Goal: Task Accomplishment & Management: Use online tool/utility

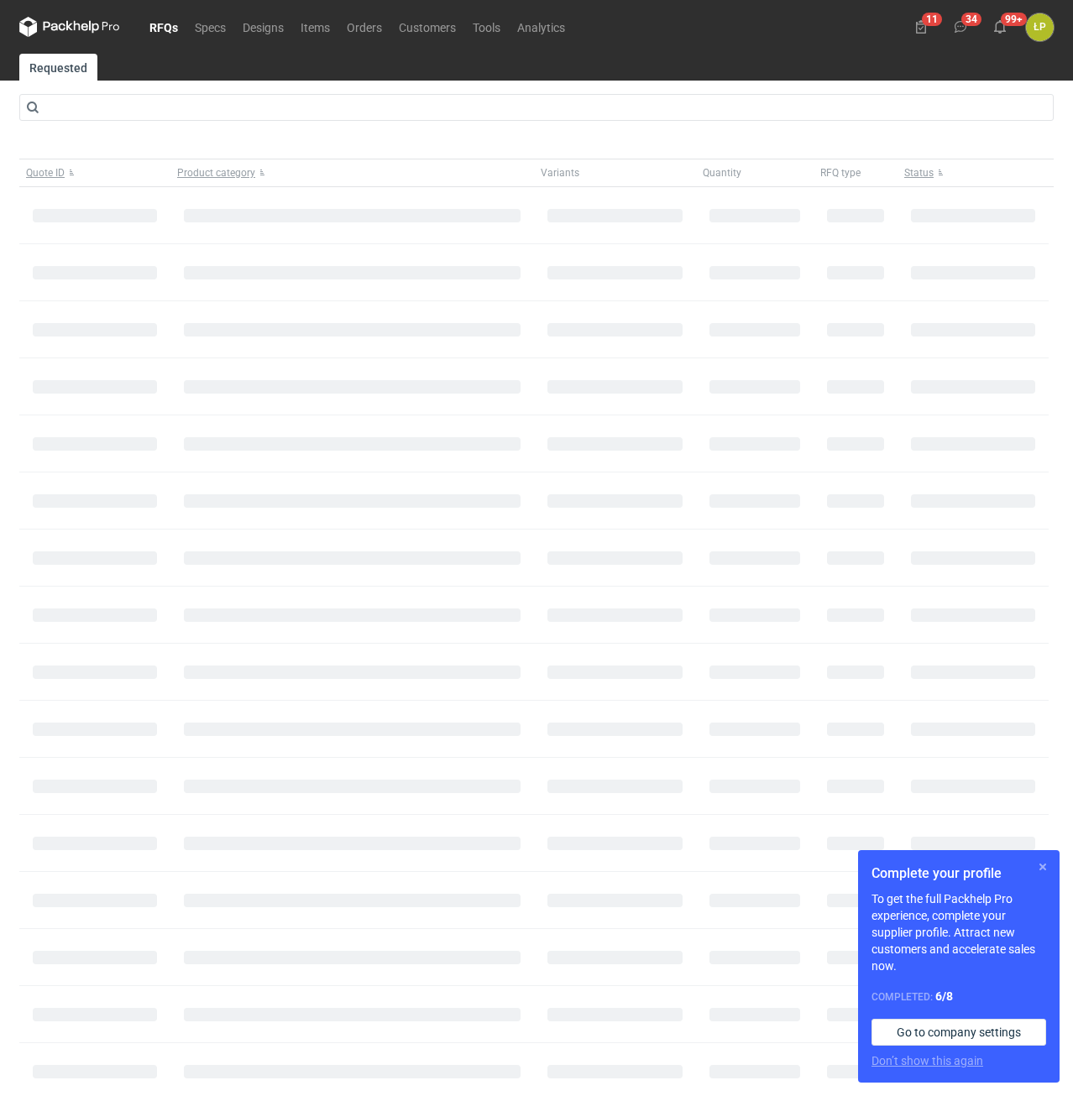
click at [1042, 868] on button "button" at bounding box center [1042, 867] width 20 height 20
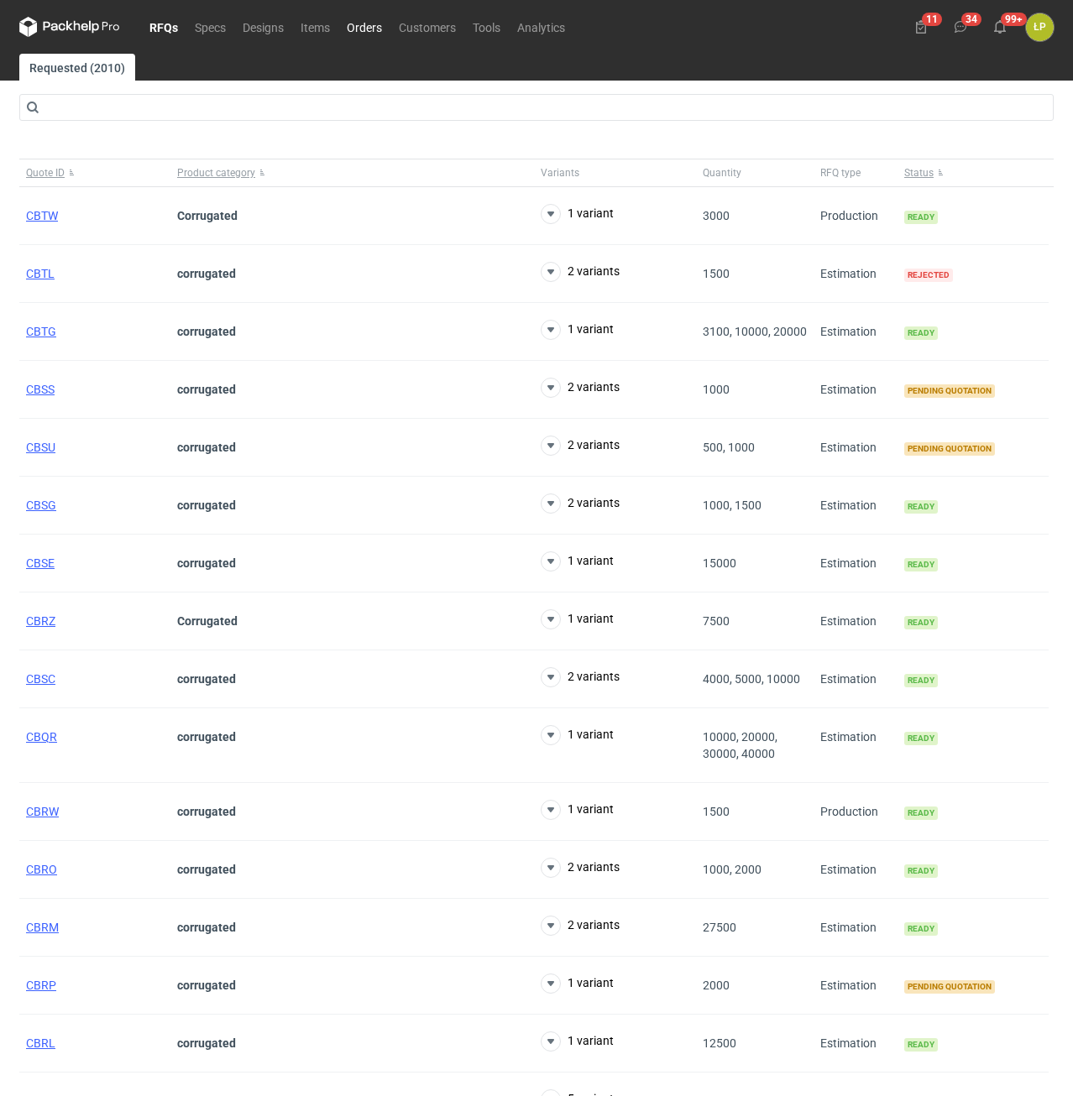
click at [365, 30] on link "Orders" at bounding box center [364, 27] width 52 height 20
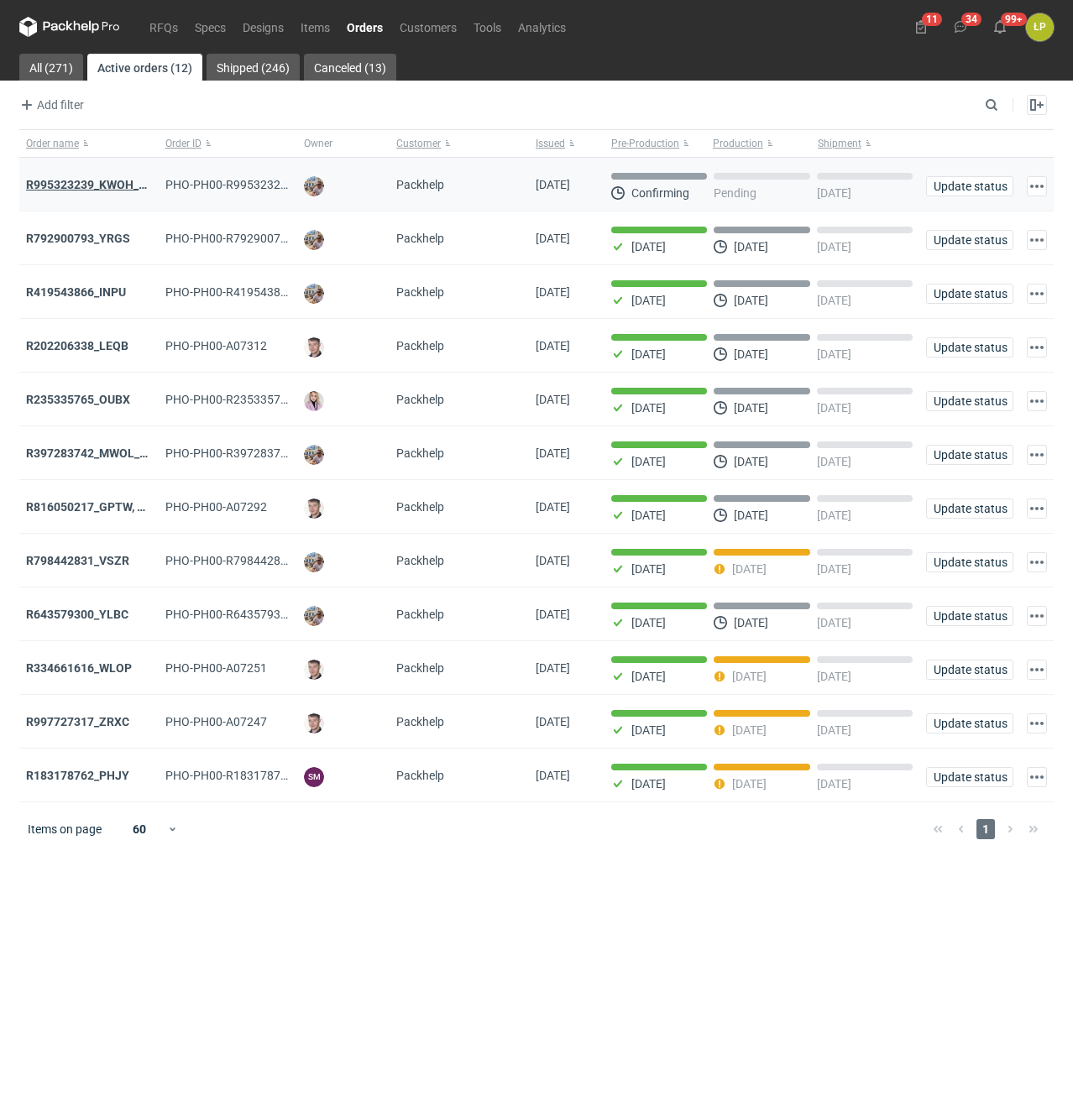
click at [81, 191] on strong "R995323239_KWOH_EIKL_BXED" at bounding box center [111, 184] width 171 height 13
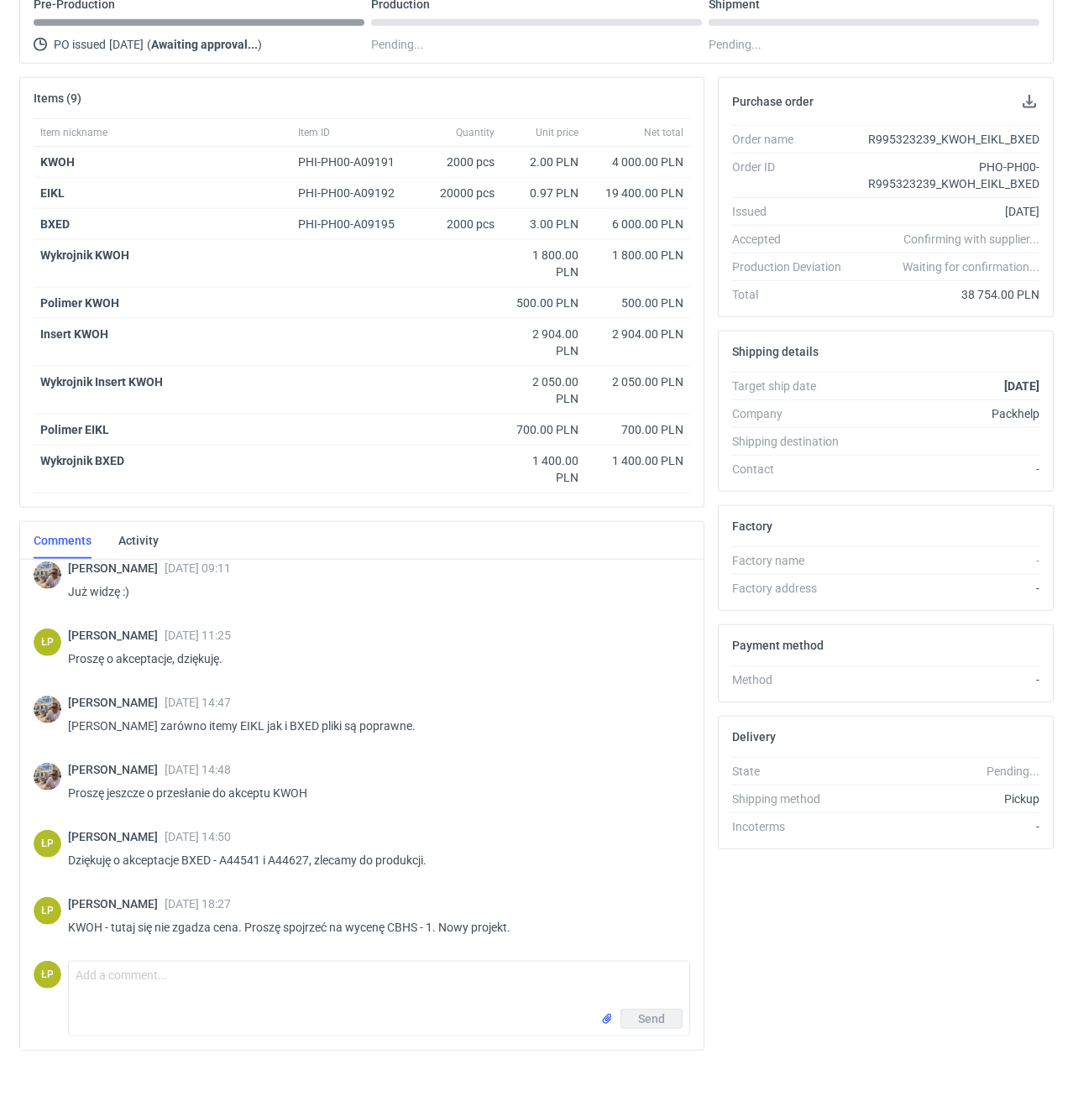
scroll to position [180, 0]
click at [344, 972] on textarea "Comment message" at bounding box center [379, 984] width 620 height 47
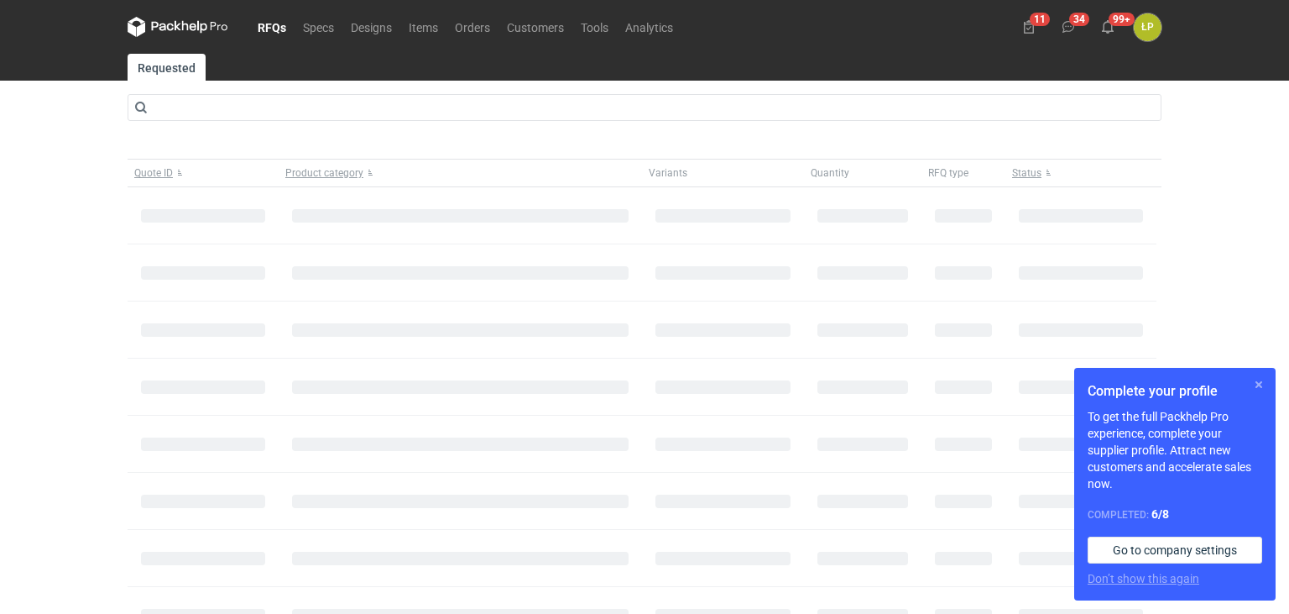
click at [1268, 389] on button "button" at bounding box center [1259, 384] width 20 height 20
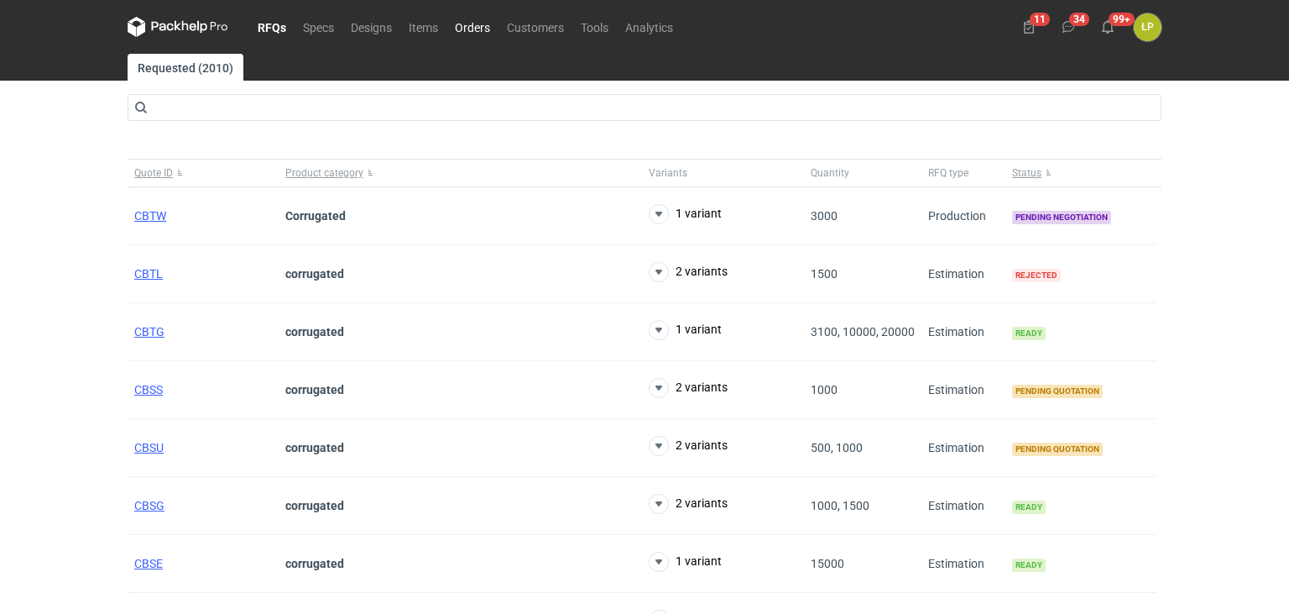
click at [473, 28] on link "Orders" at bounding box center [473, 27] width 52 height 20
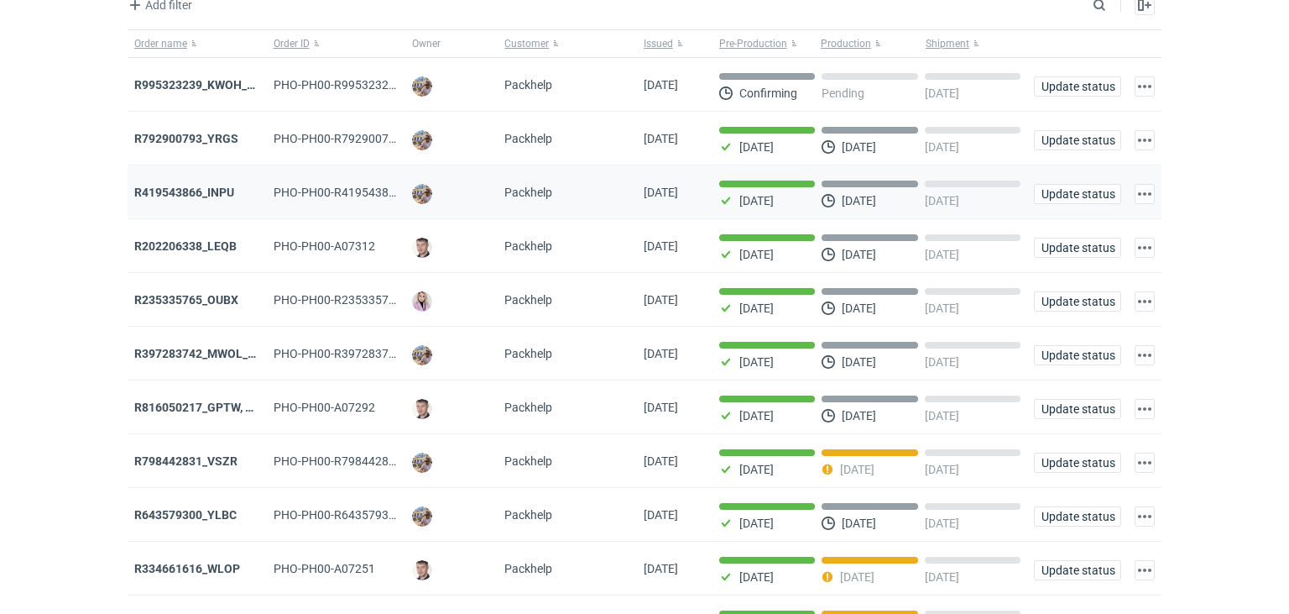
scroll to position [238, 0]
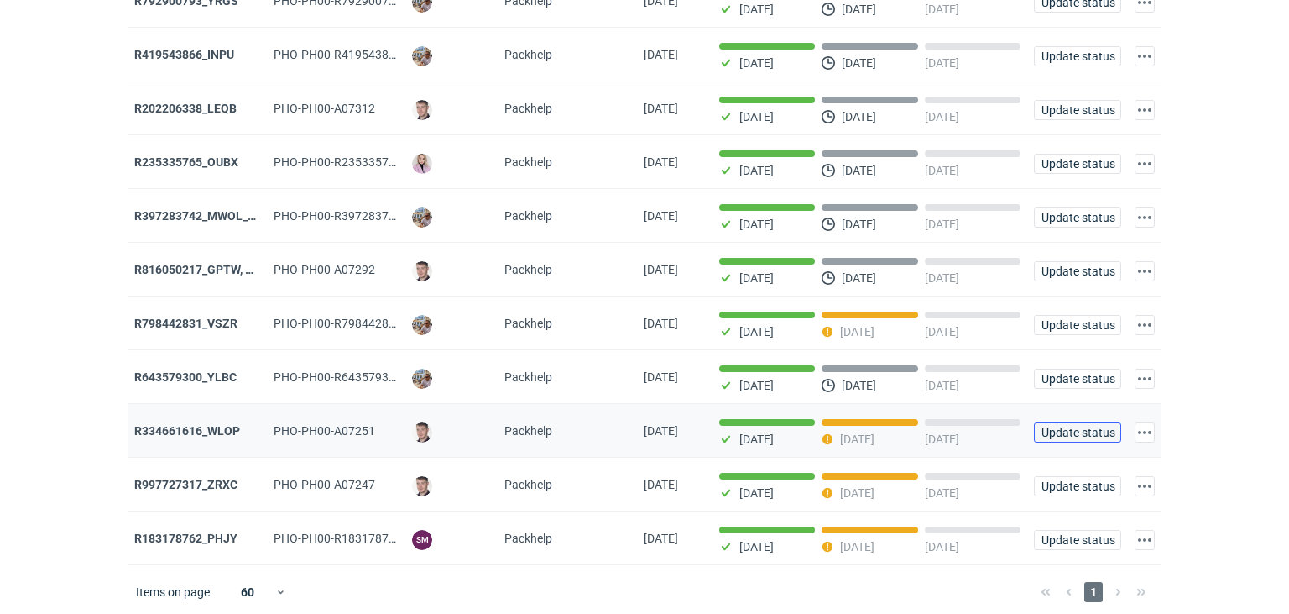
click at [1065, 426] on span "Update status" at bounding box center [1078, 432] width 72 height 12
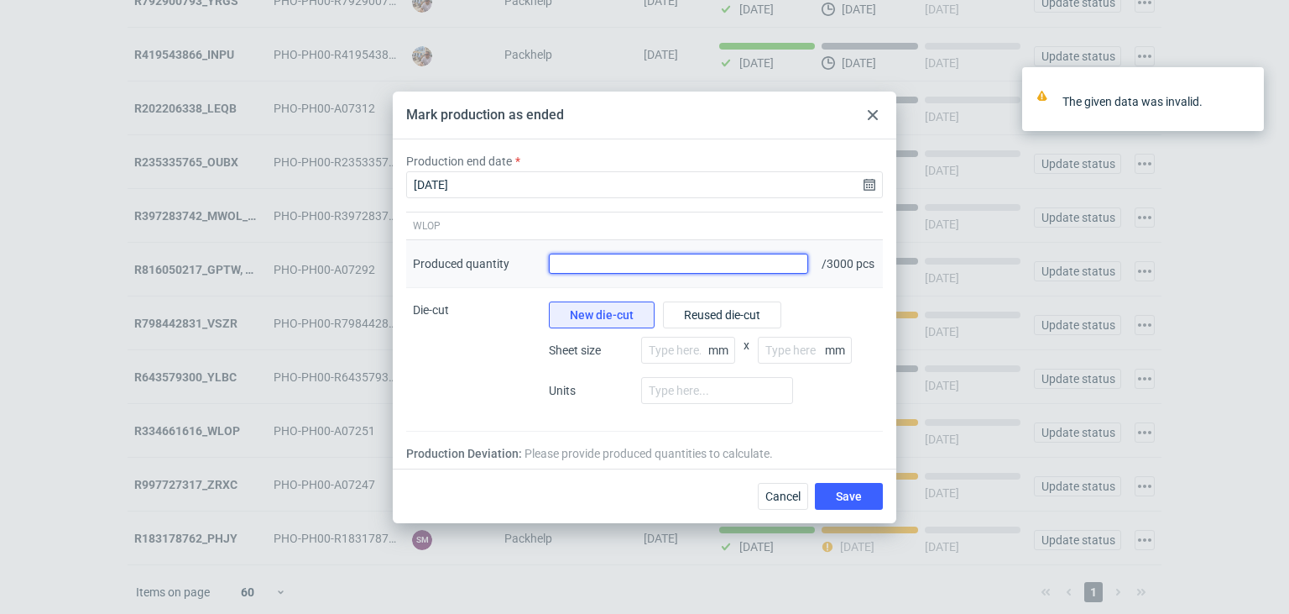
click at [676, 267] on input "Produced quantity" at bounding box center [678, 263] width 259 height 20
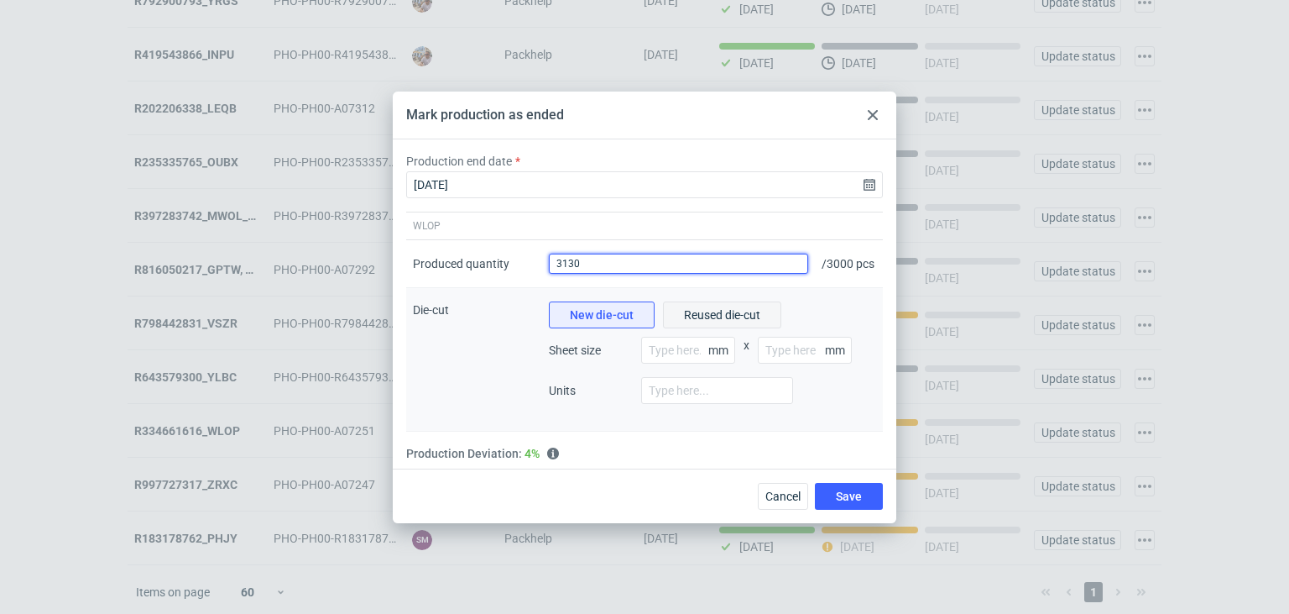
type input "3130"
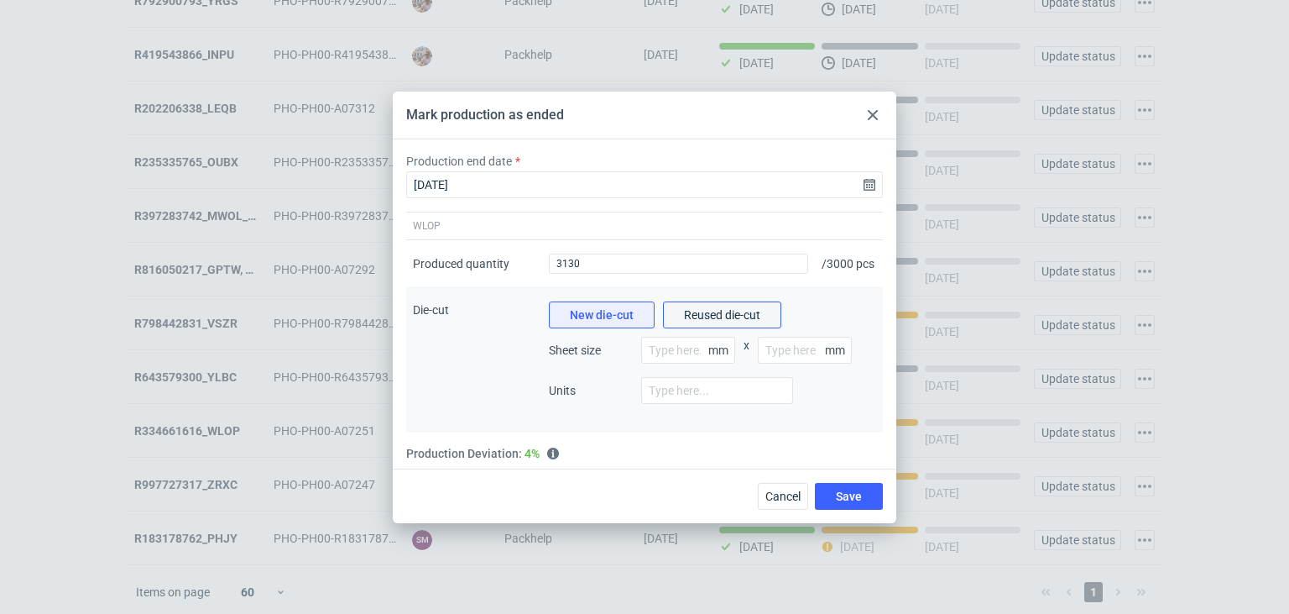
click at [729, 321] on span "Reused die-cut" at bounding box center [722, 315] width 76 height 12
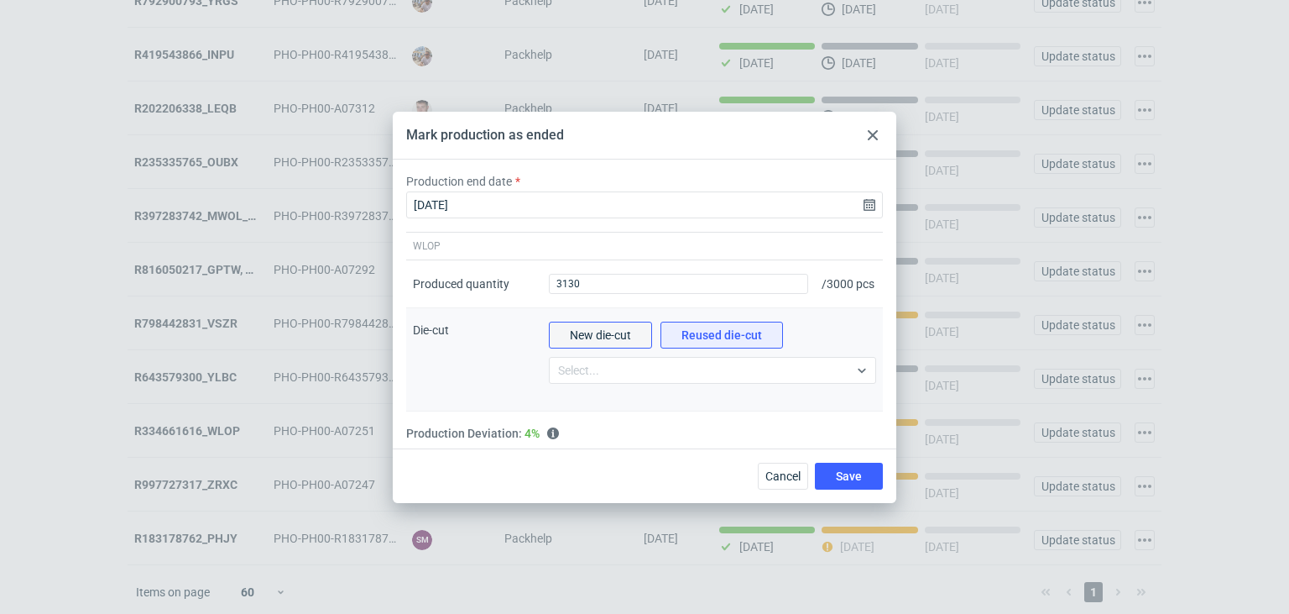
click at [631, 341] on span "New die-cut" at bounding box center [600, 335] width 61 height 12
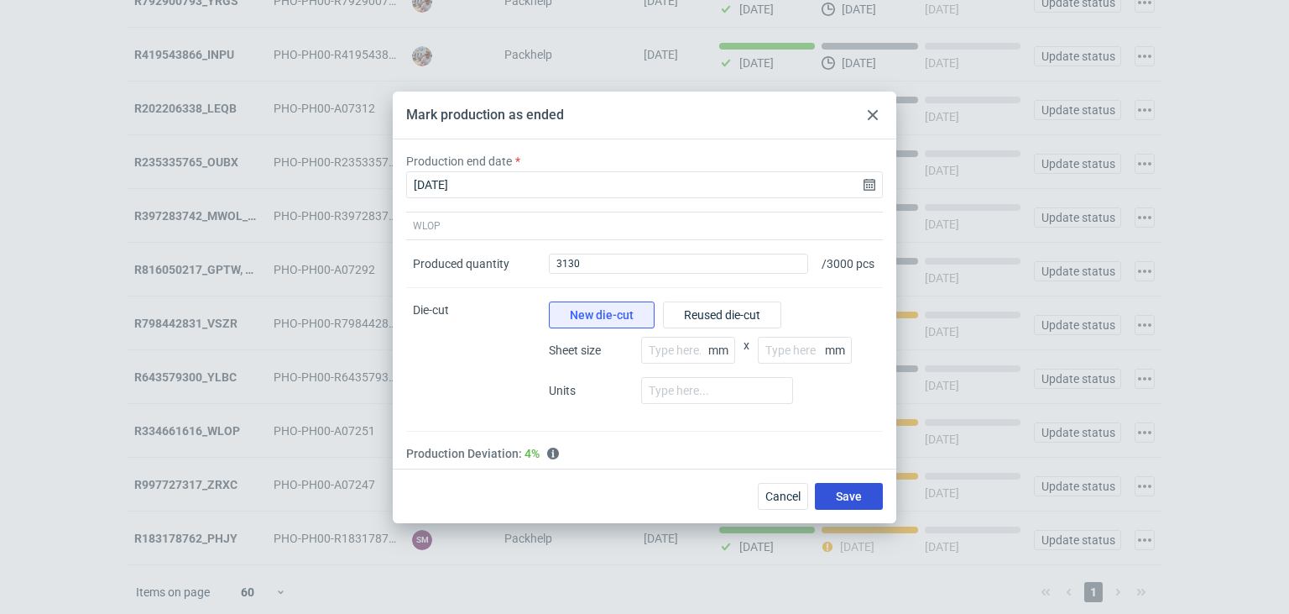
click at [835, 494] on button "Save" at bounding box center [849, 496] width 68 height 27
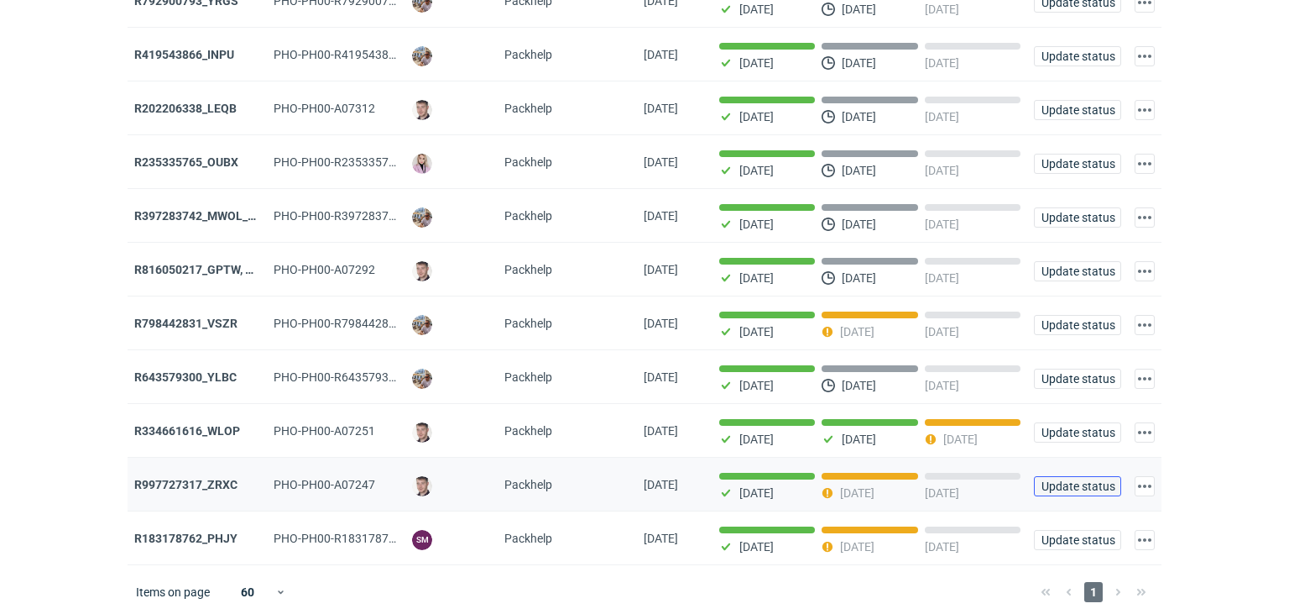
click at [1066, 483] on span "Update status" at bounding box center [1078, 486] width 72 height 12
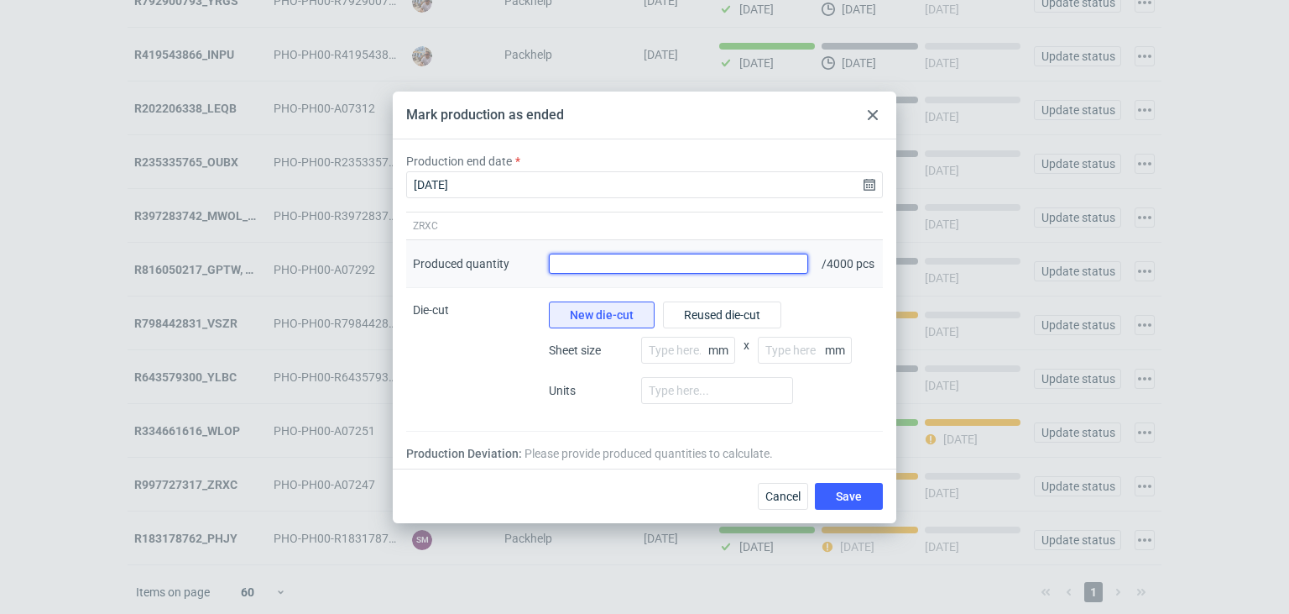
click at [665, 258] on input "Produced quantity" at bounding box center [678, 263] width 259 height 20
type input "4100"
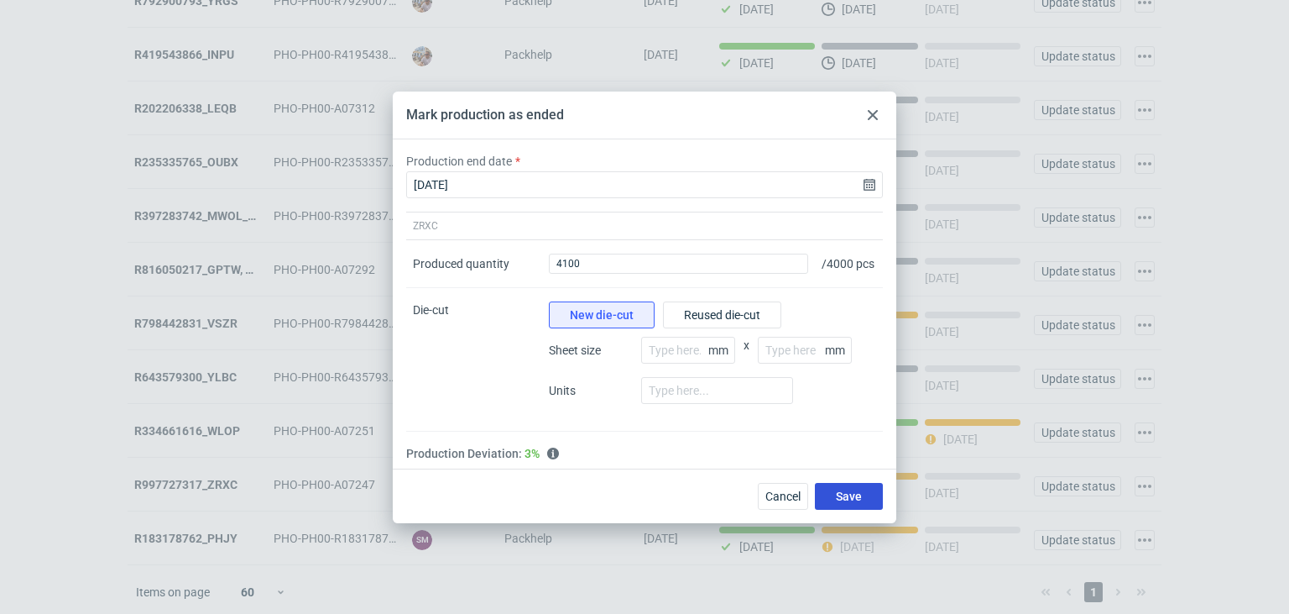
click at [831, 494] on button "Save" at bounding box center [849, 496] width 68 height 27
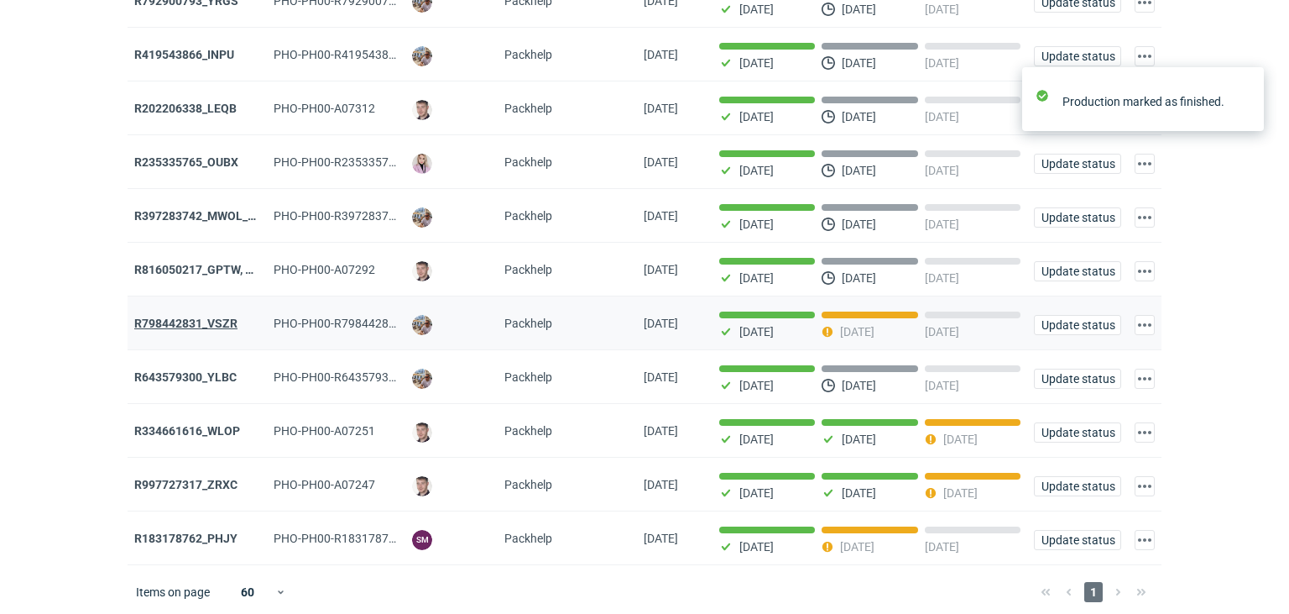
click at [212, 322] on strong "R798442831_VSZR" at bounding box center [185, 322] width 103 height 13
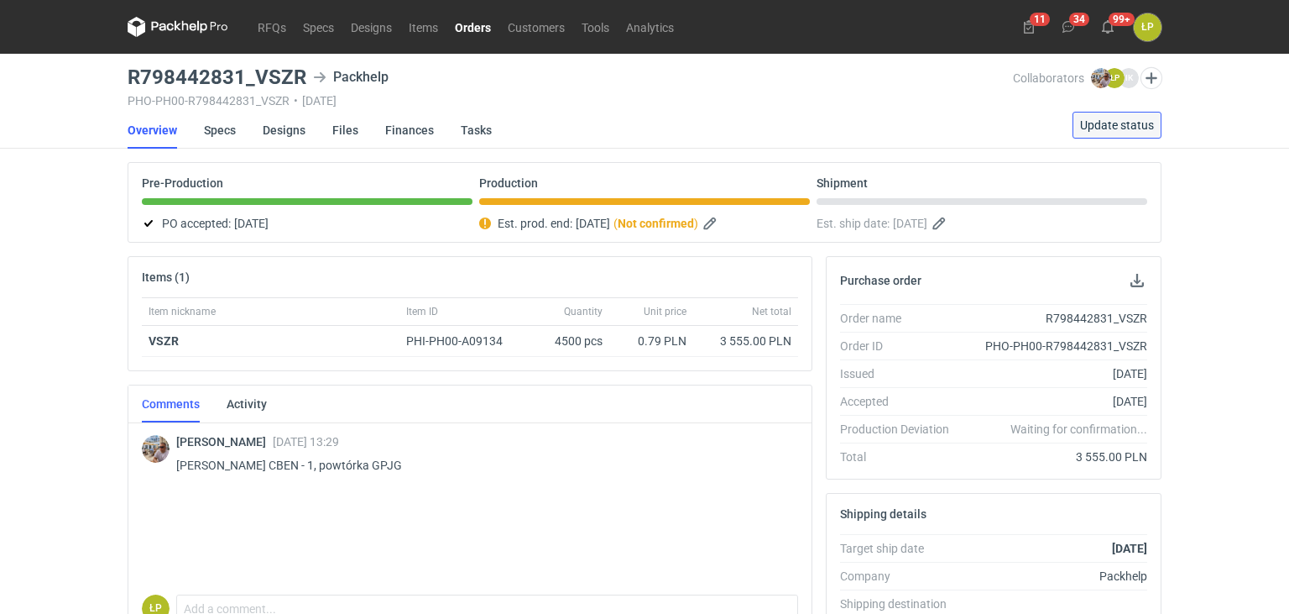
click at [1089, 125] on span "Update status" at bounding box center [1117, 125] width 74 height 12
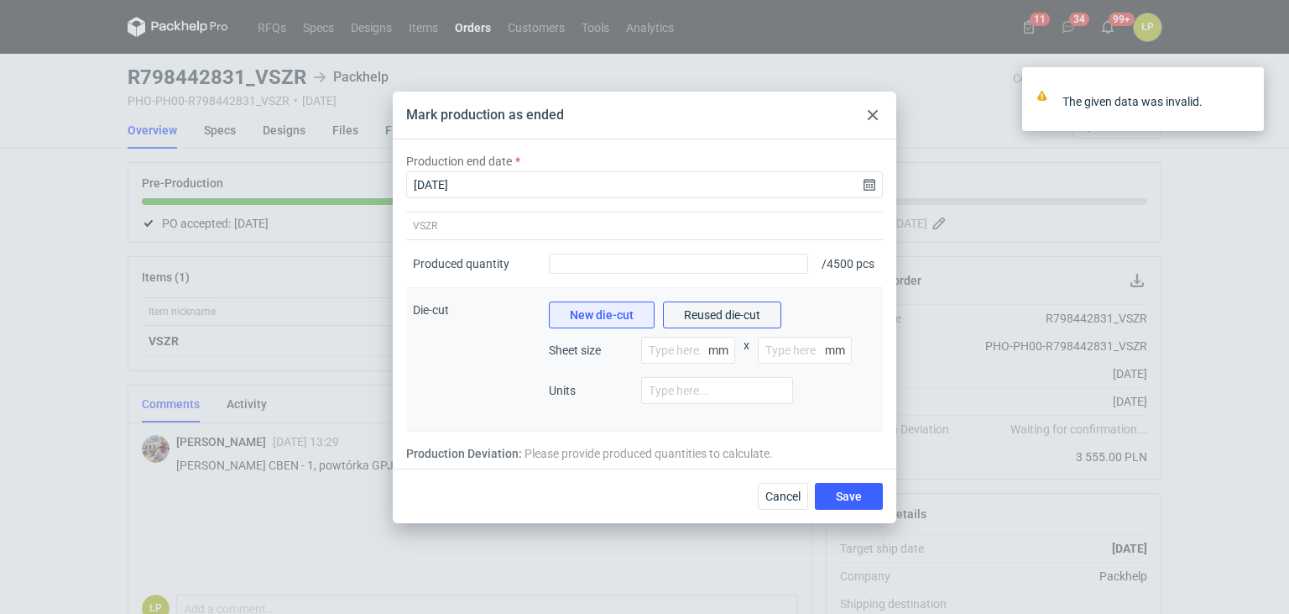
click at [708, 311] on button "Reused die-cut" at bounding box center [722, 314] width 118 height 27
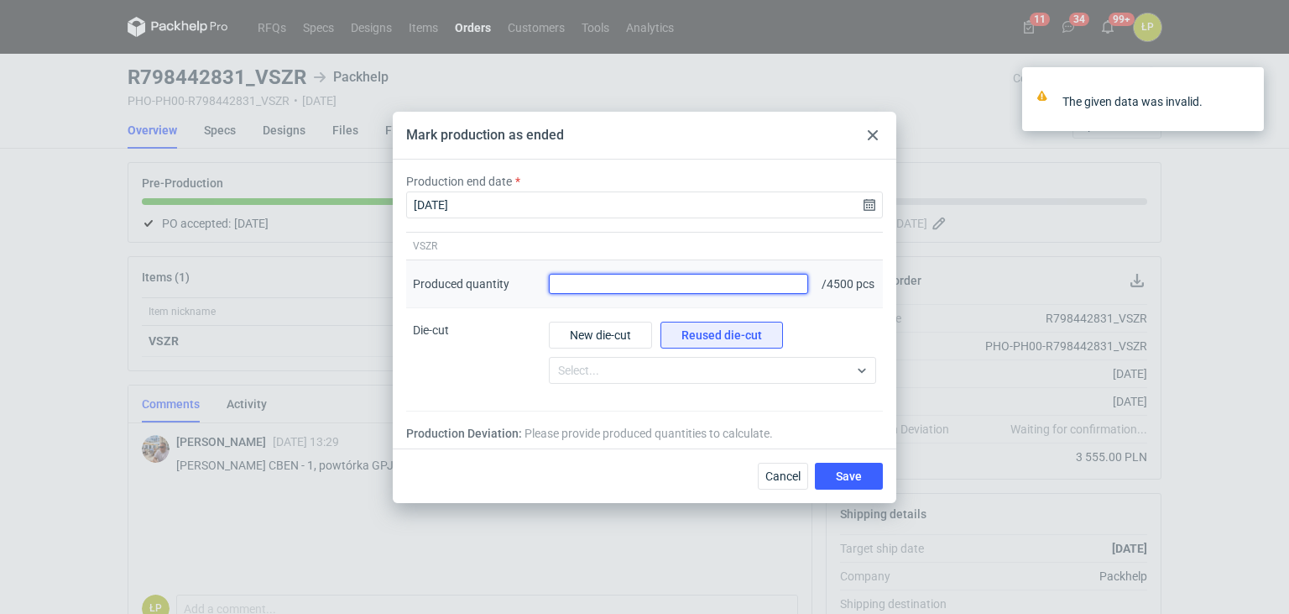
click at [700, 281] on input "Produced quantity" at bounding box center [678, 284] width 259 height 20
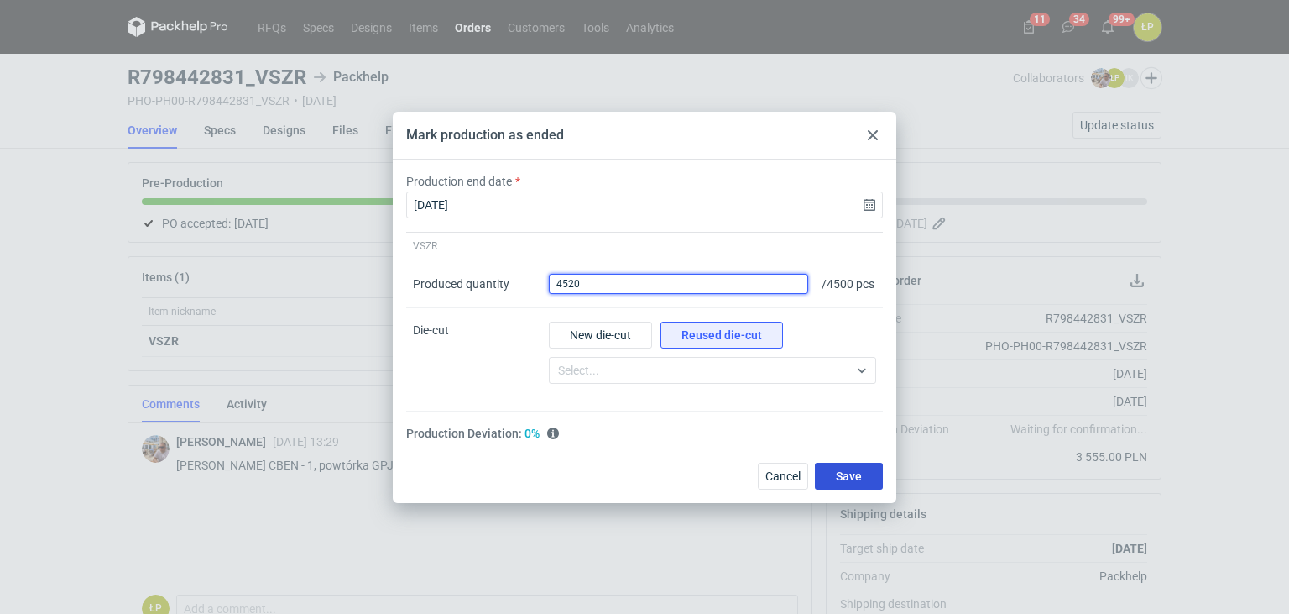
type input "4520"
click at [837, 476] on button "Save" at bounding box center [849, 475] width 68 height 27
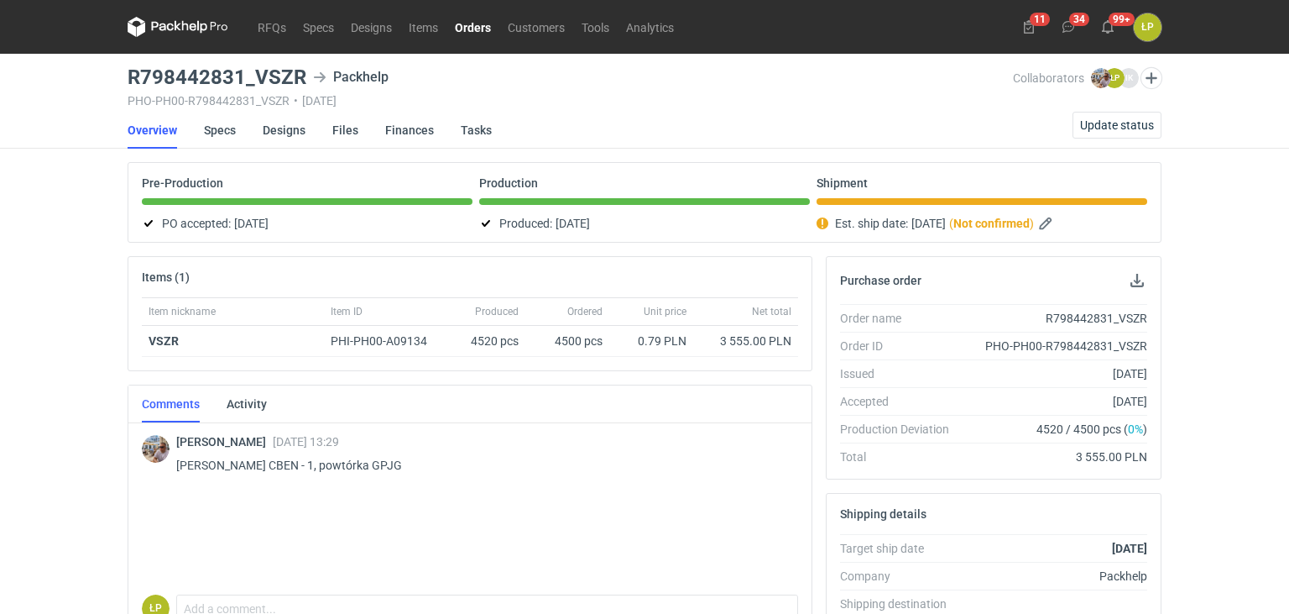
click at [479, 33] on link "Orders" at bounding box center [473, 27] width 53 height 20
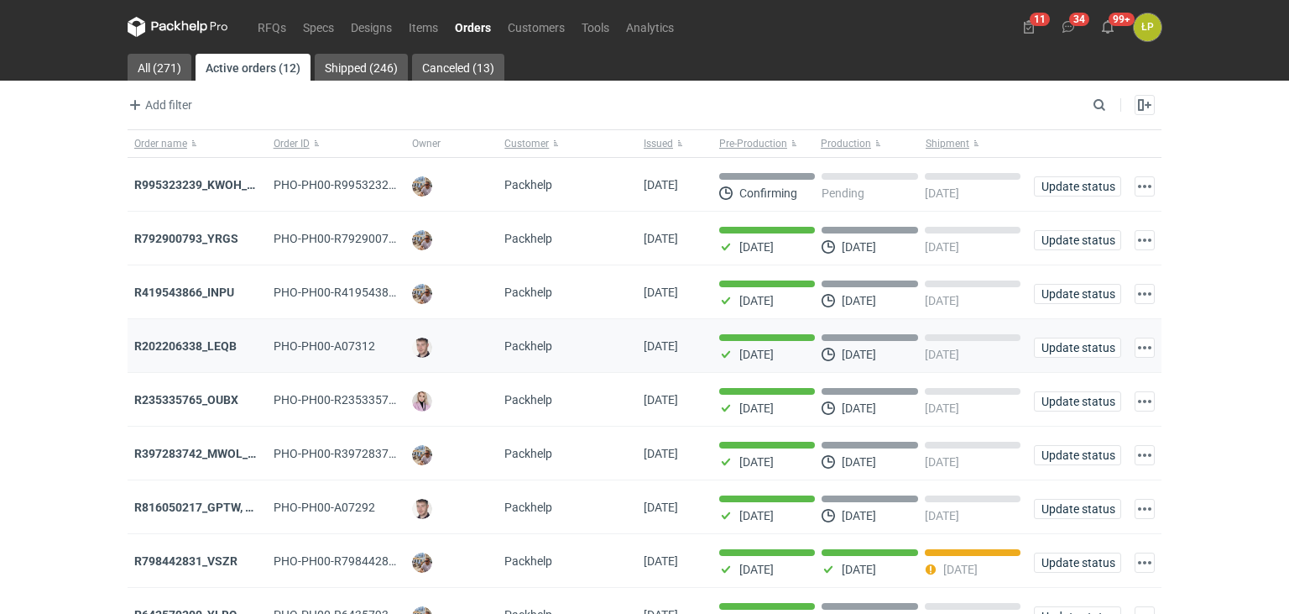
scroll to position [238, 0]
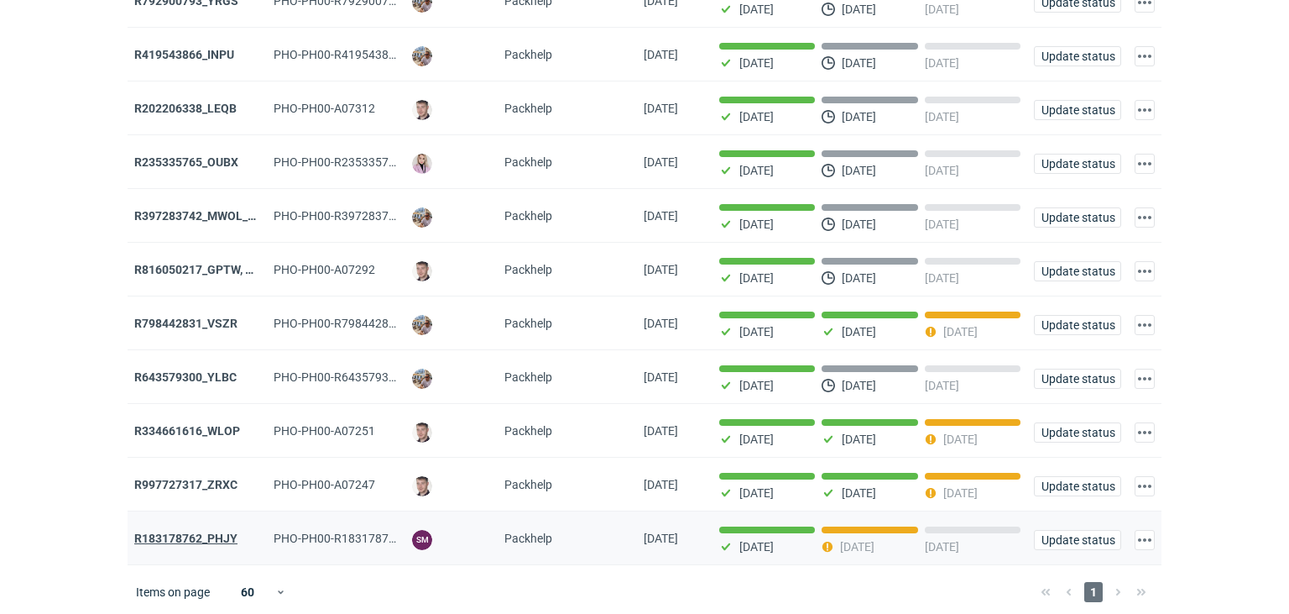
click at [217, 531] on strong "R183178762_PHJY" at bounding box center [185, 537] width 103 height 13
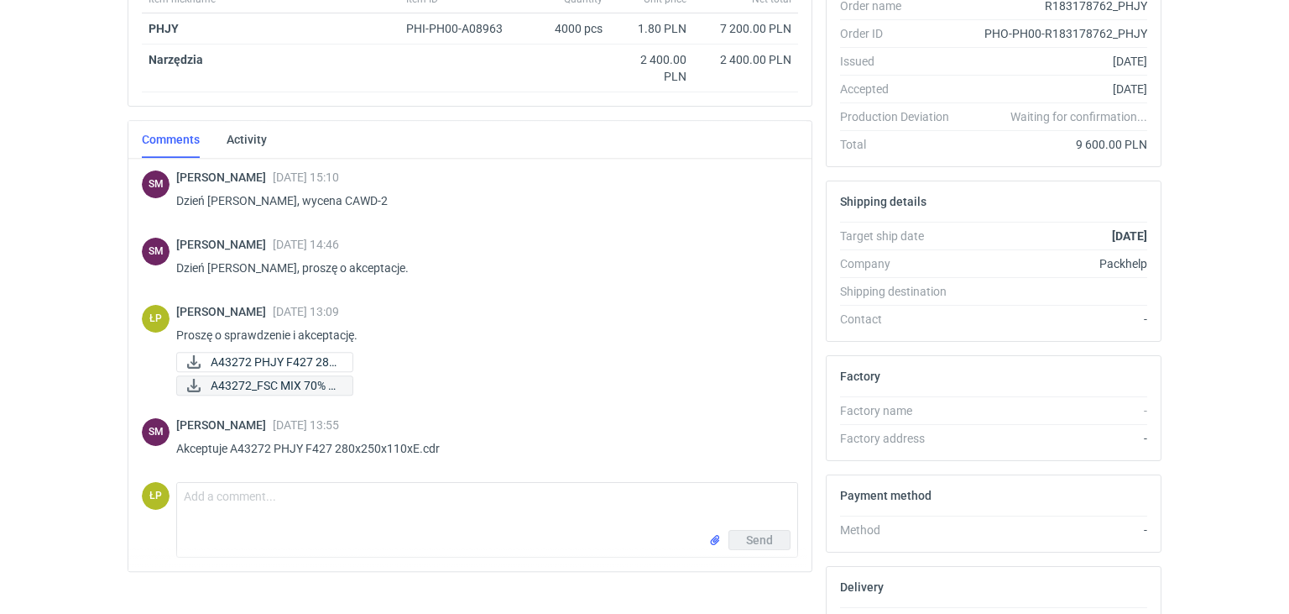
scroll to position [319, 0]
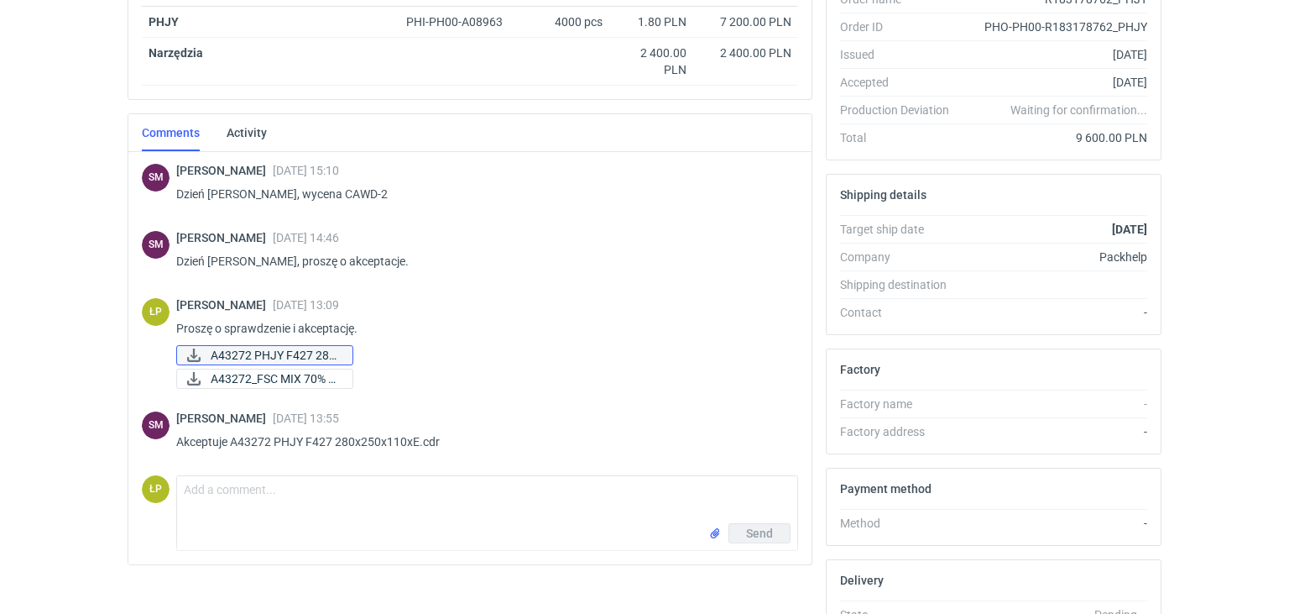
click at [297, 358] on span "A43272 PHJY F427 280..." at bounding box center [275, 355] width 128 height 18
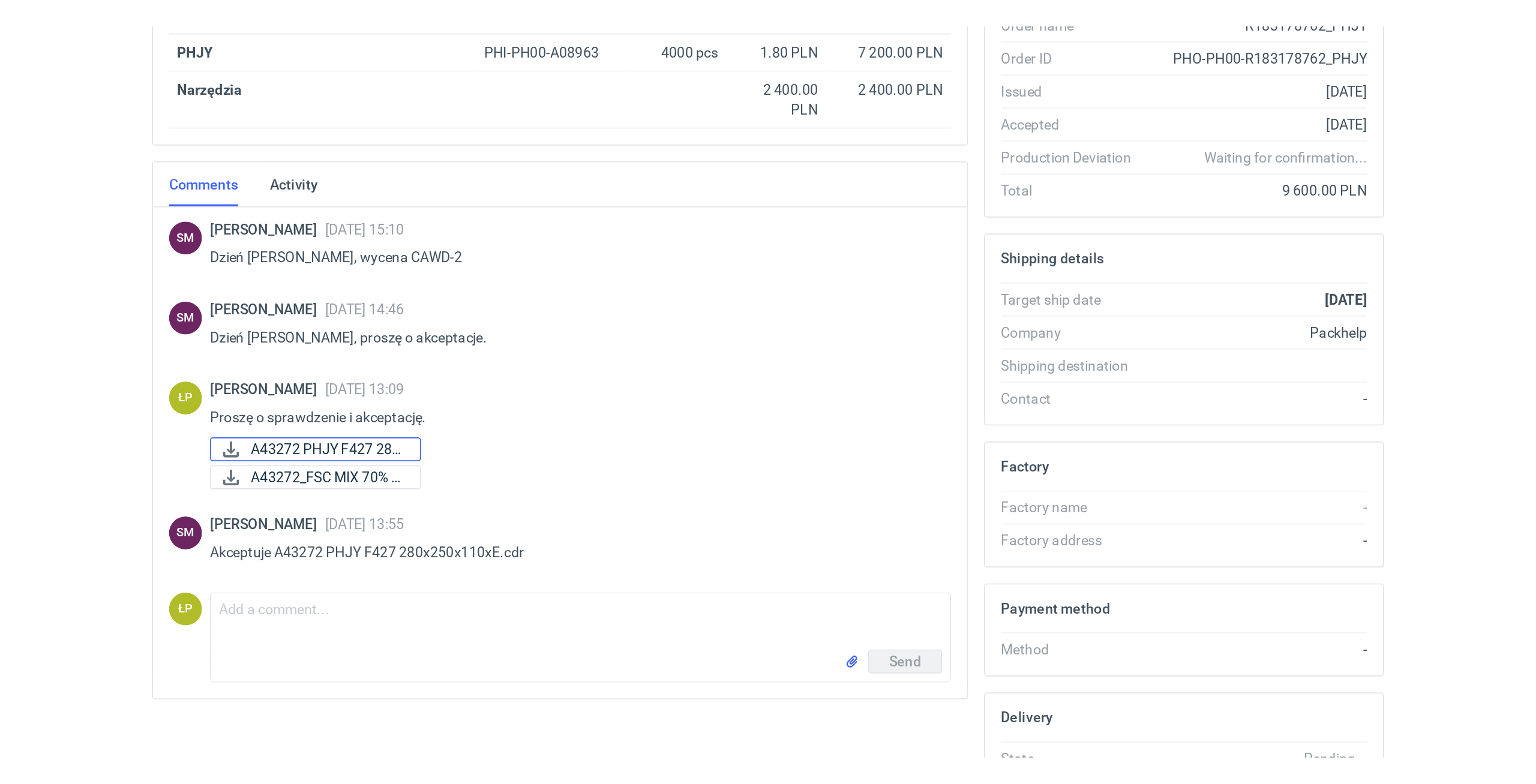
scroll to position [0, 0]
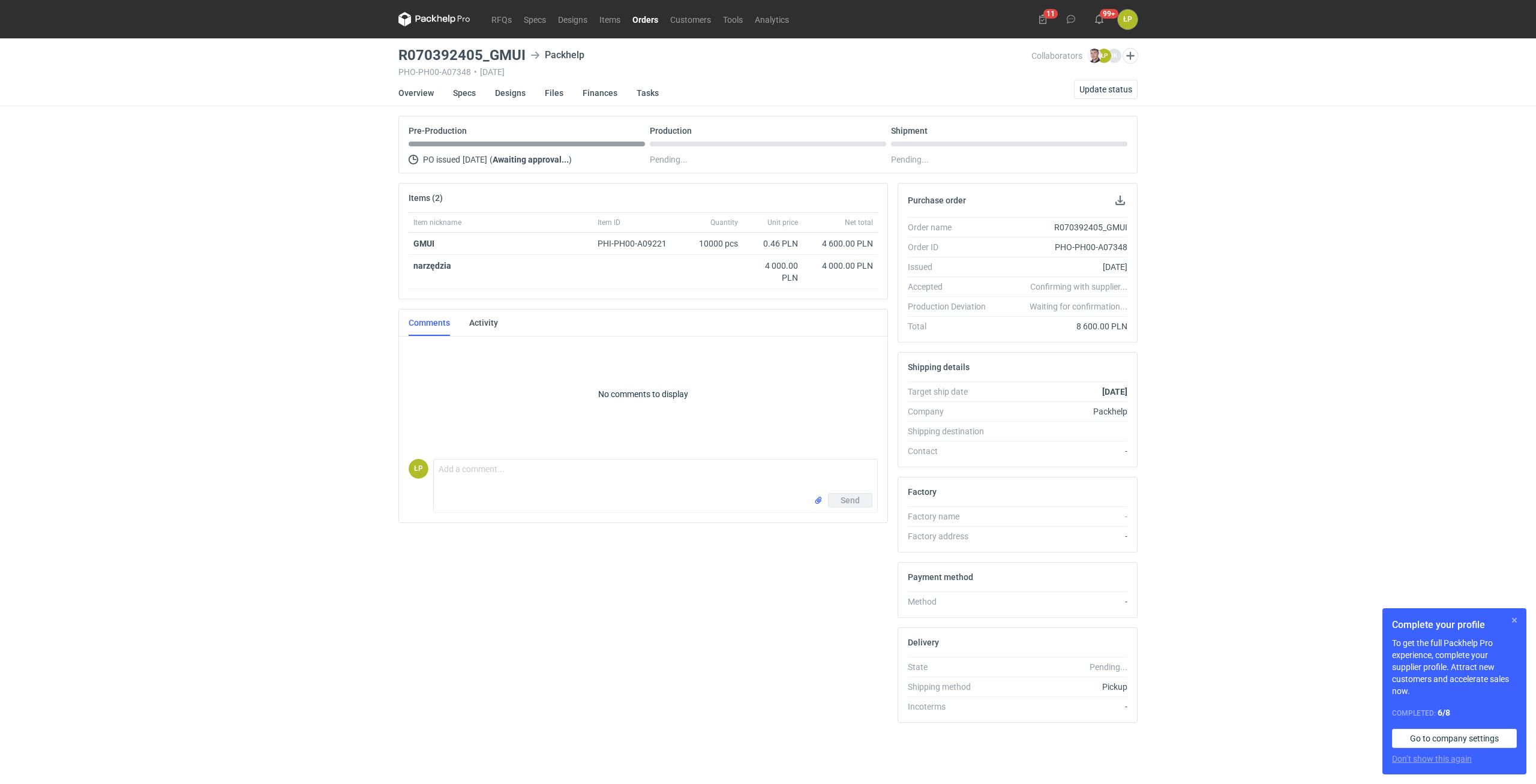
click at [758, 433] on button "button" at bounding box center [1514, 620] width 14 height 14
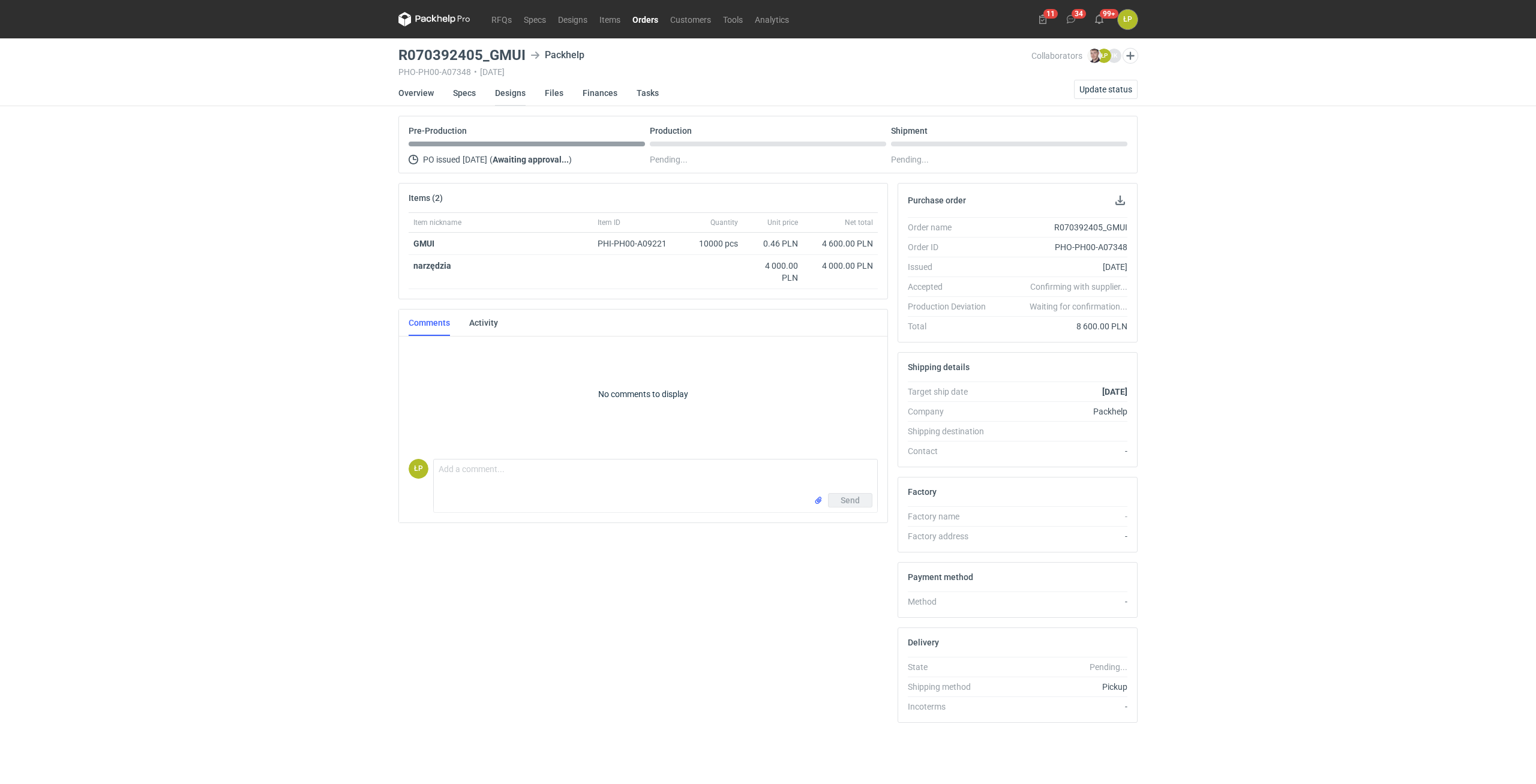
click at [513, 94] on link "Designs" at bounding box center [510, 93] width 31 height 26
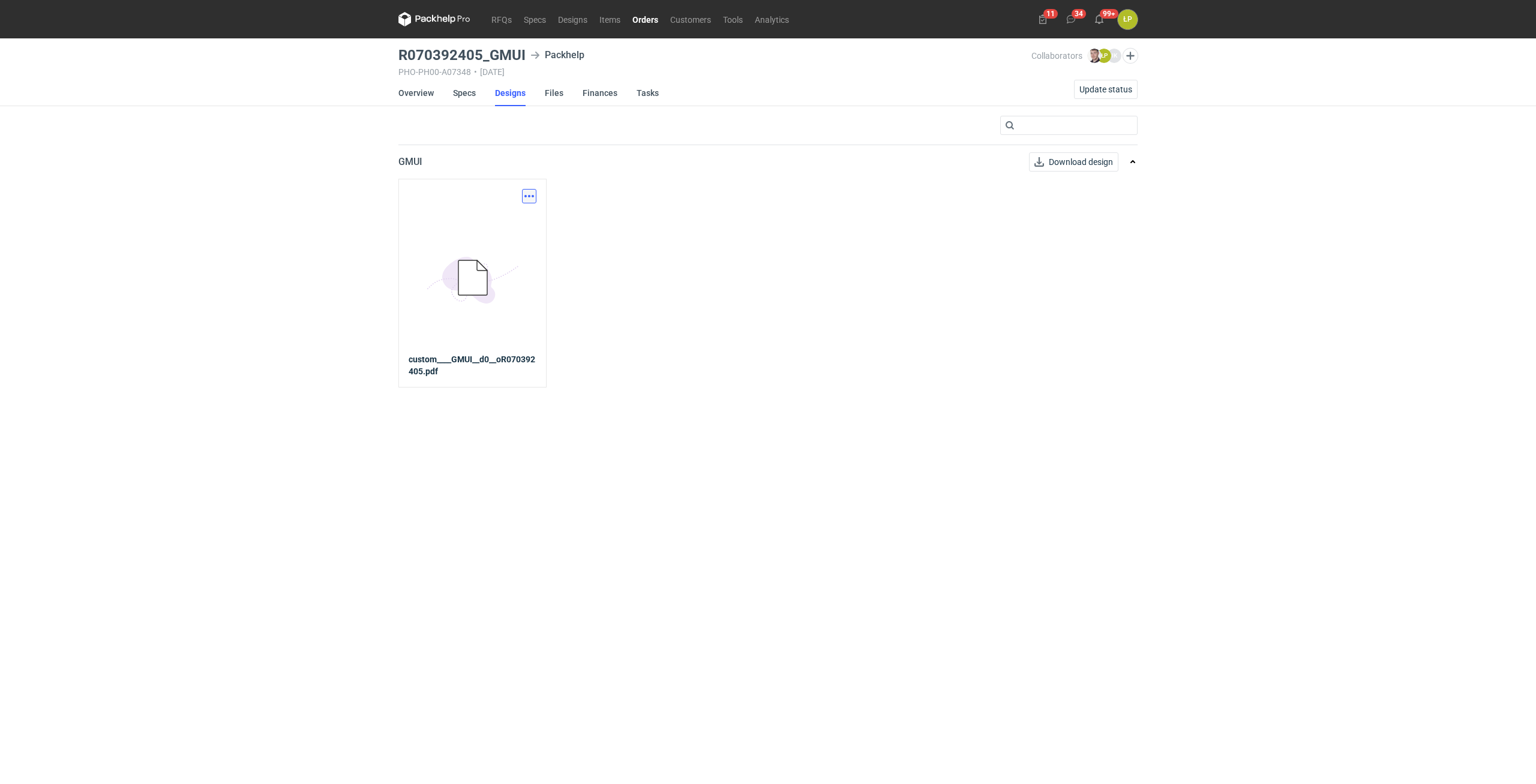
click at [534, 194] on button "button" at bounding box center [529, 196] width 14 height 14
click at [509, 223] on link "Download design part" at bounding box center [476, 222] width 110 height 19
click at [417, 103] on link "Overview" at bounding box center [416, 93] width 36 height 26
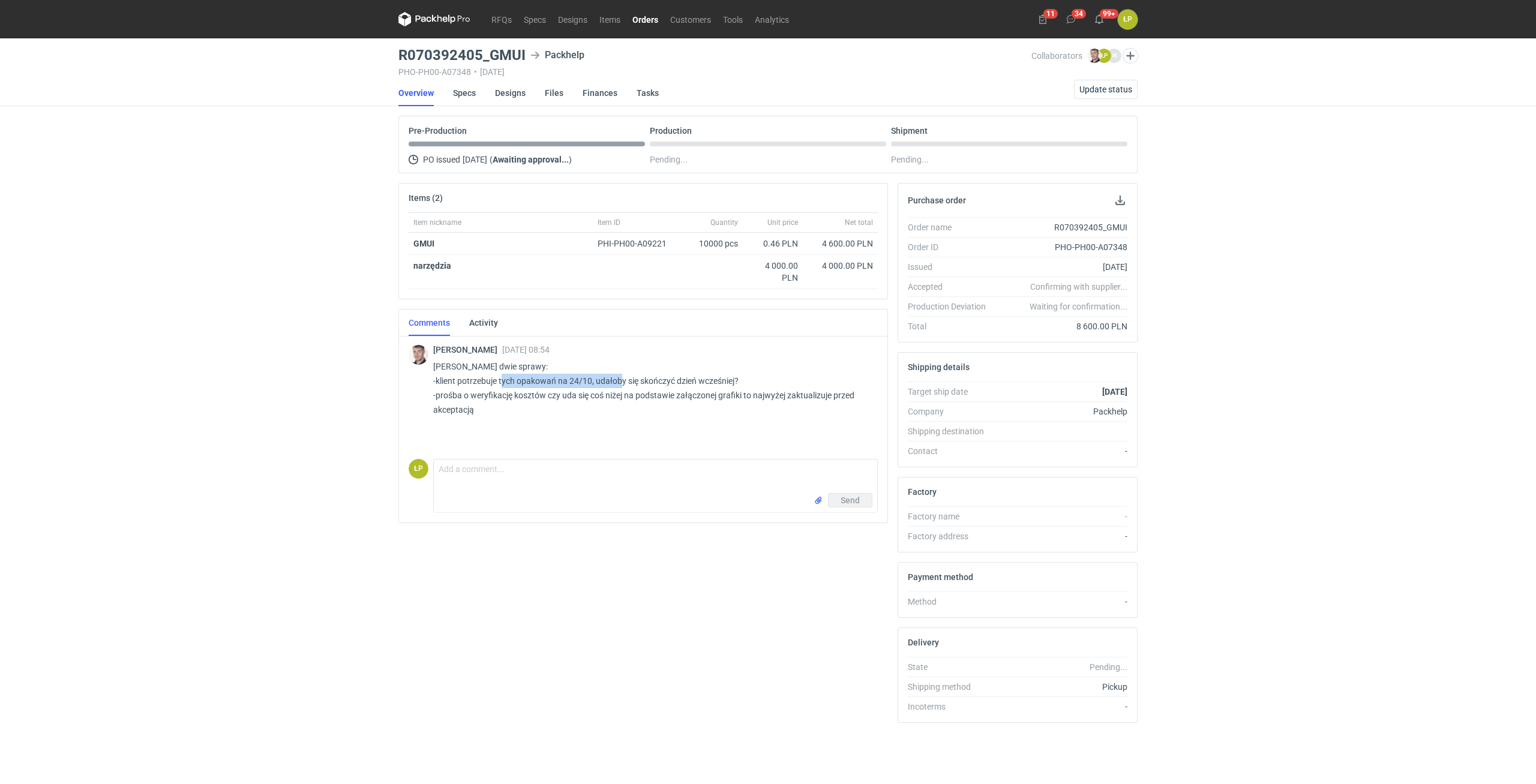
drag, startPoint x: 503, startPoint y: 377, endPoint x: 620, endPoint y: 383, distance: 117.2
click at [620, 383] on p "Panie Łukaszu dwie sprawy: -klient potrzebuje tych opakowań na 24/10, udałoby s…" at bounding box center [650, 388] width 435 height 58
drag, startPoint x: 482, startPoint y: 397, endPoint x: 772, endPoint y: 394, distance: 290.0
click at [758, 394] on p "Panie Łukaszu dwie sprawy: -klient potrzebuje tych opakowań na 24/10, udałoby s…" at bounding box center [650, 388] width 435 height 58
drag, startPoint x: 522, startPoint y: 60, endPoint x: 398, endPoint y: 59, distance: 124.0
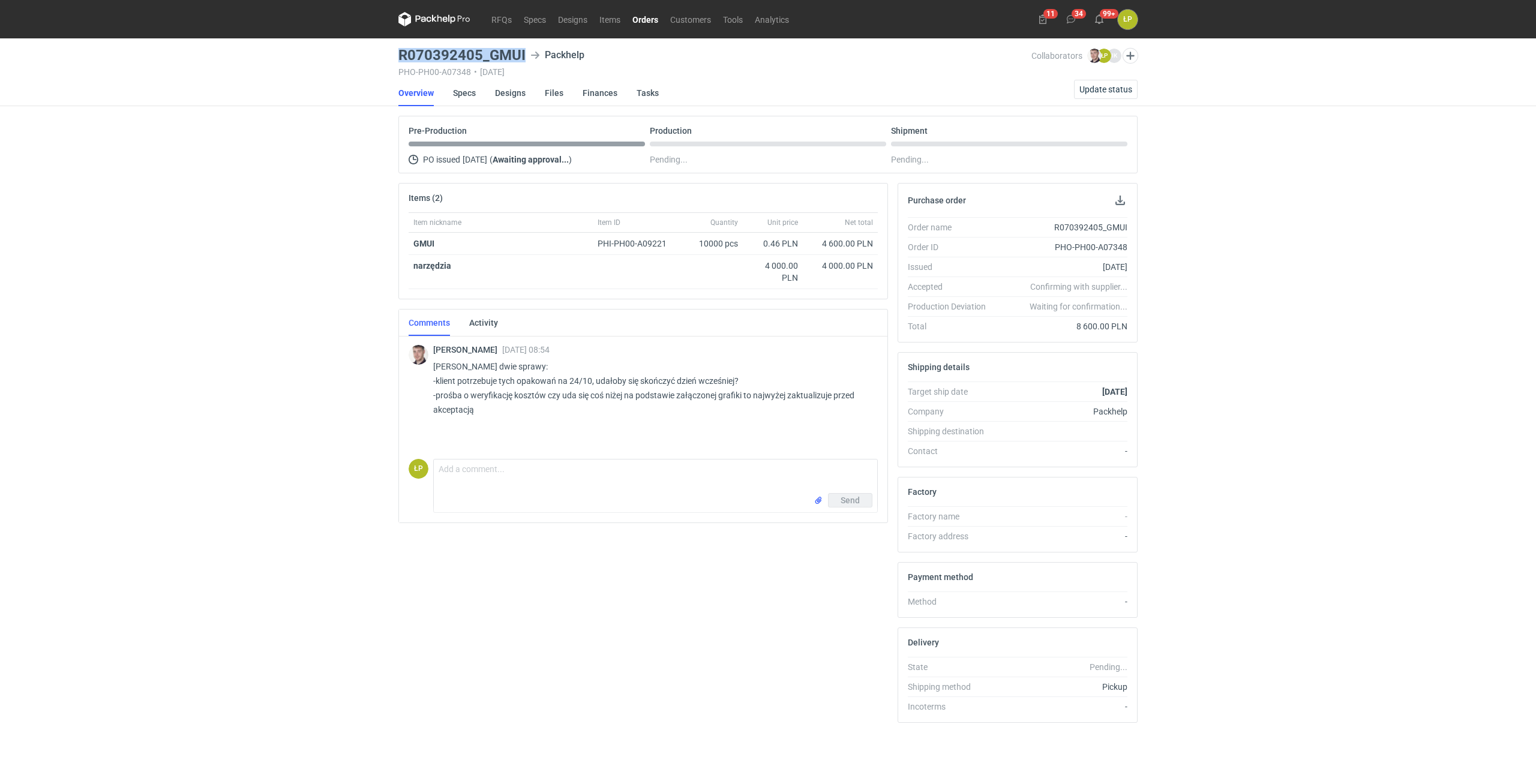
click at [398, 59] on h3 "R070392405_GMUI" at bounding box center [462, 55] width 127 height 14
copy h3 "R070392405_GMUI"
click at [453, 89] on ul "Overview Specs Designs Files Finances Tasks" at bounding box center [537, 93] width 279 height 26
click at [457, 89] on link "Specs" at bounding box center [465, 93] width 23 height 26
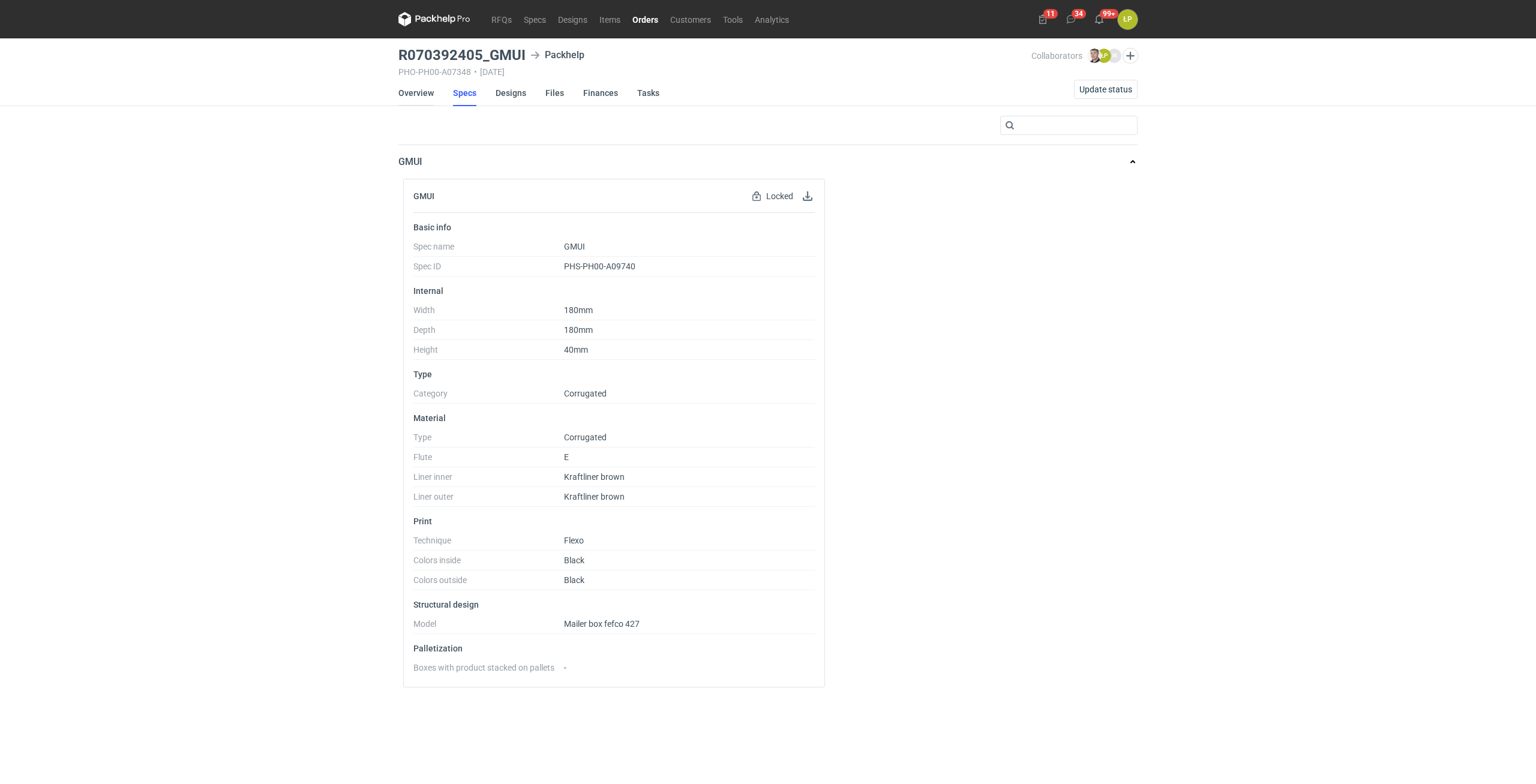
click at [418, 92] on link "Overview" at bounding box center [416, 93] width 36 height 26
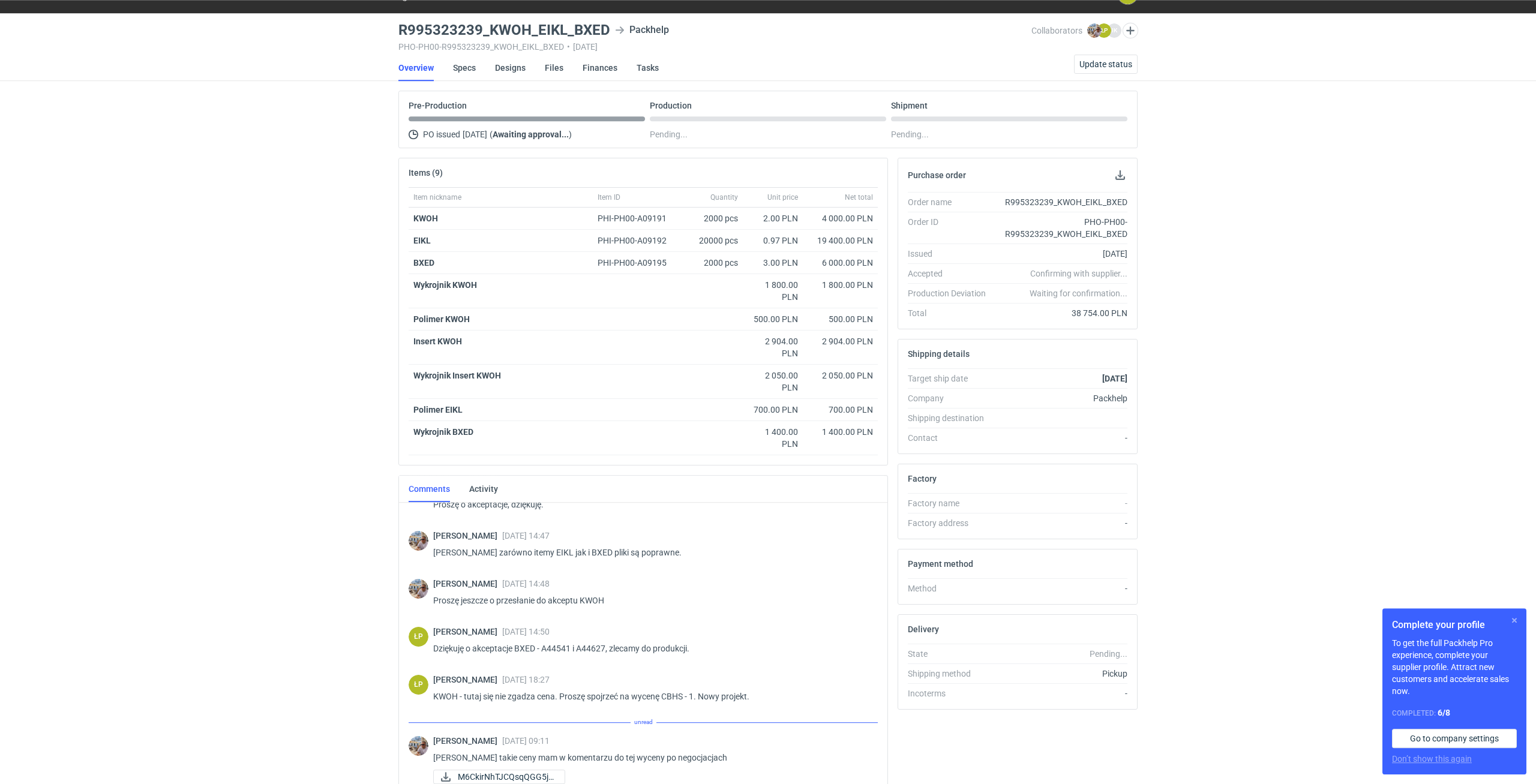
scroll to position [26, 0]
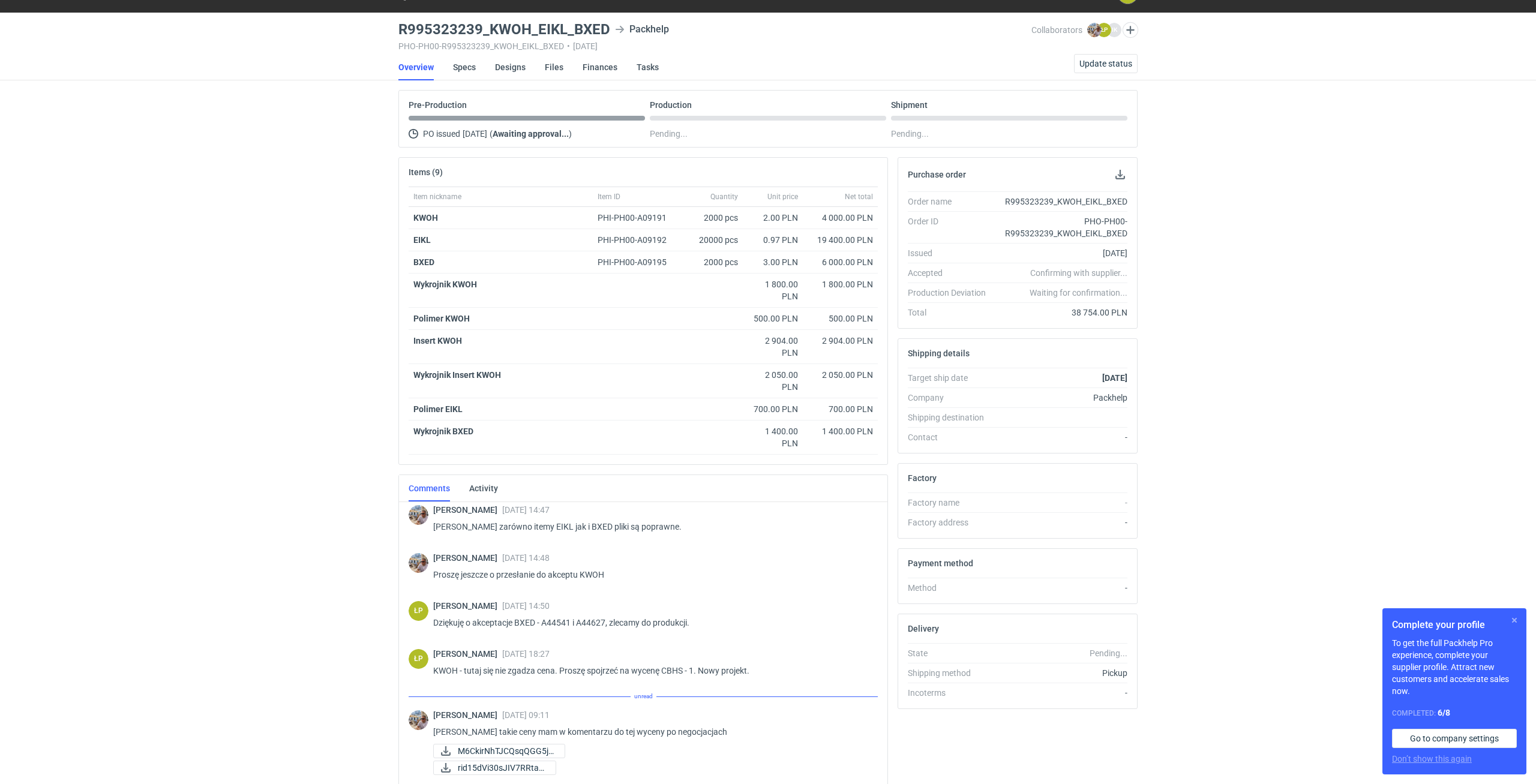
click at [1508, 622] on button "button" at bounding box center [1514, 620] width 14 height 14
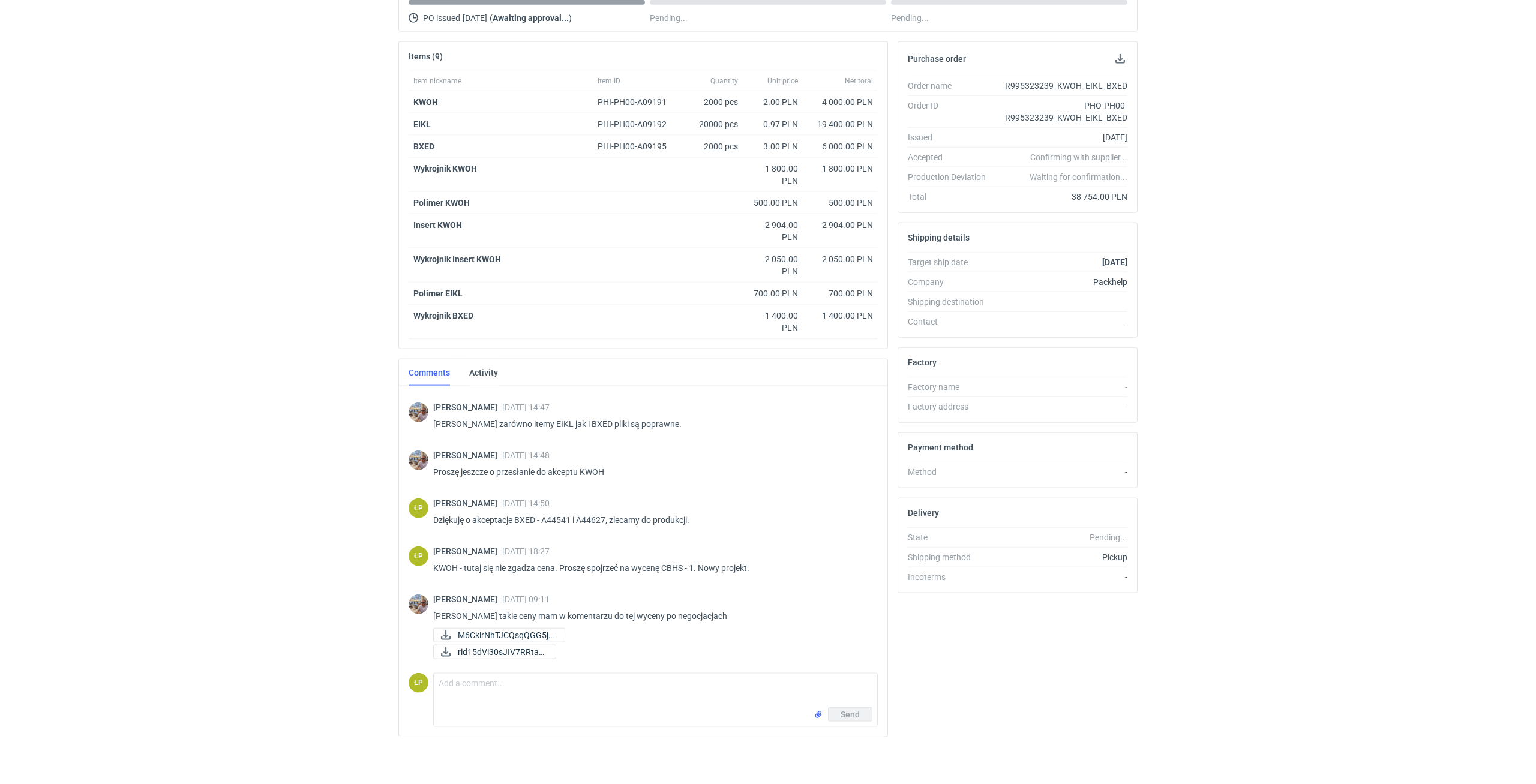
scroll to position [143, 0]
click at [525, 636] on span "M6CkirNhTJCQsqQGG5jz..." at bounding box center [506, 634] width 97 height 13
click at [510, 645] on span "rid15dVi30sJIV7RRtah..." at bounding box center [501, 650] width 88 height 13
click at [555, 682] on textarea "Comment message" at bounding box center [655, 689] width 443 height 34
click at [774, 685] on textarea "tak - sam box jest 2 zł, a tutaj mam 2 zł za całość KWOH" at bounding box center [655, 689] width 443 height 34
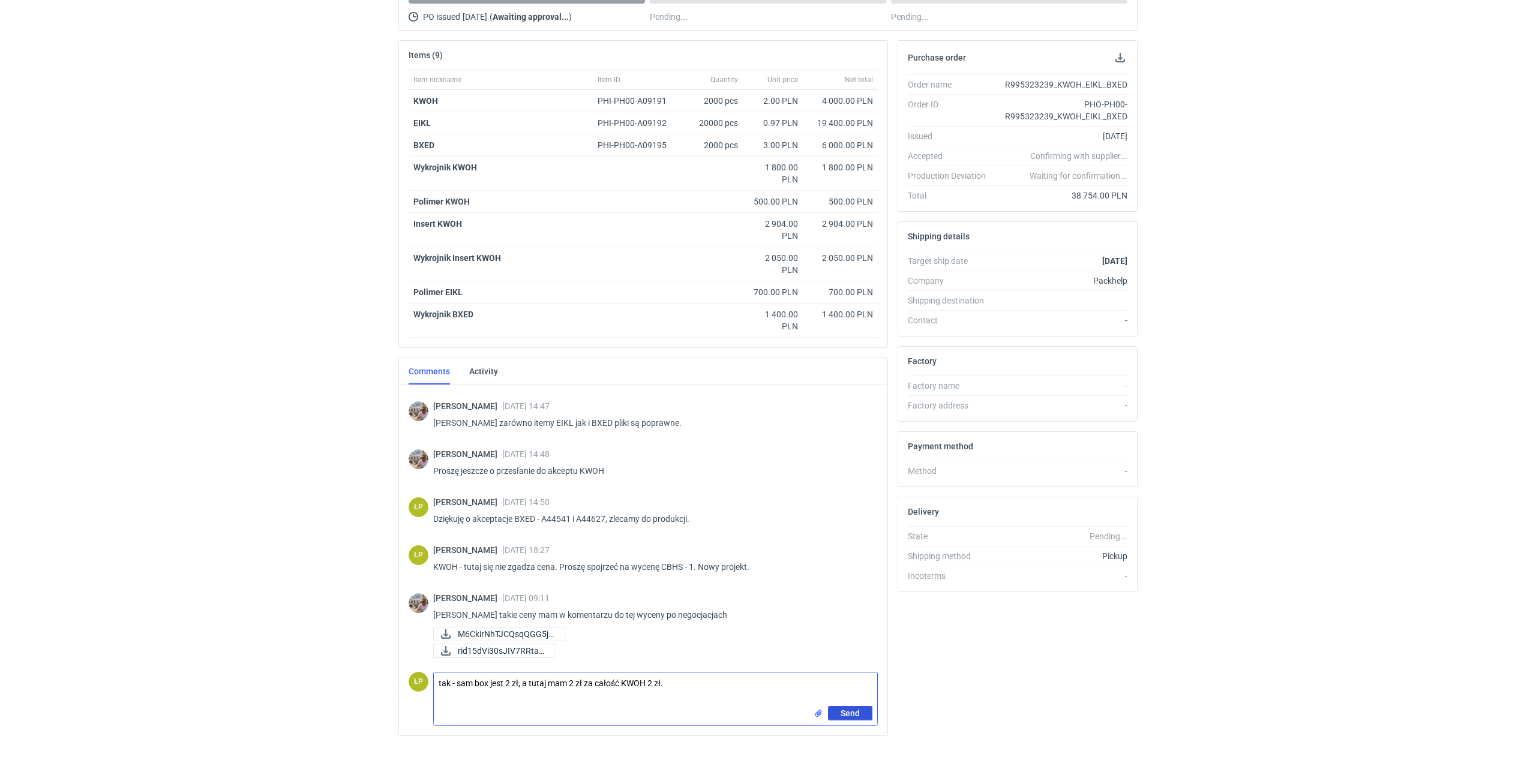
type textarea "tak - sam box jest 2 zł, a tutaj mam 2 zł za całość KWOH 2 zł."
click at [840, 718] on button "Send" at bounding box center [850, 713] width 44 height 14
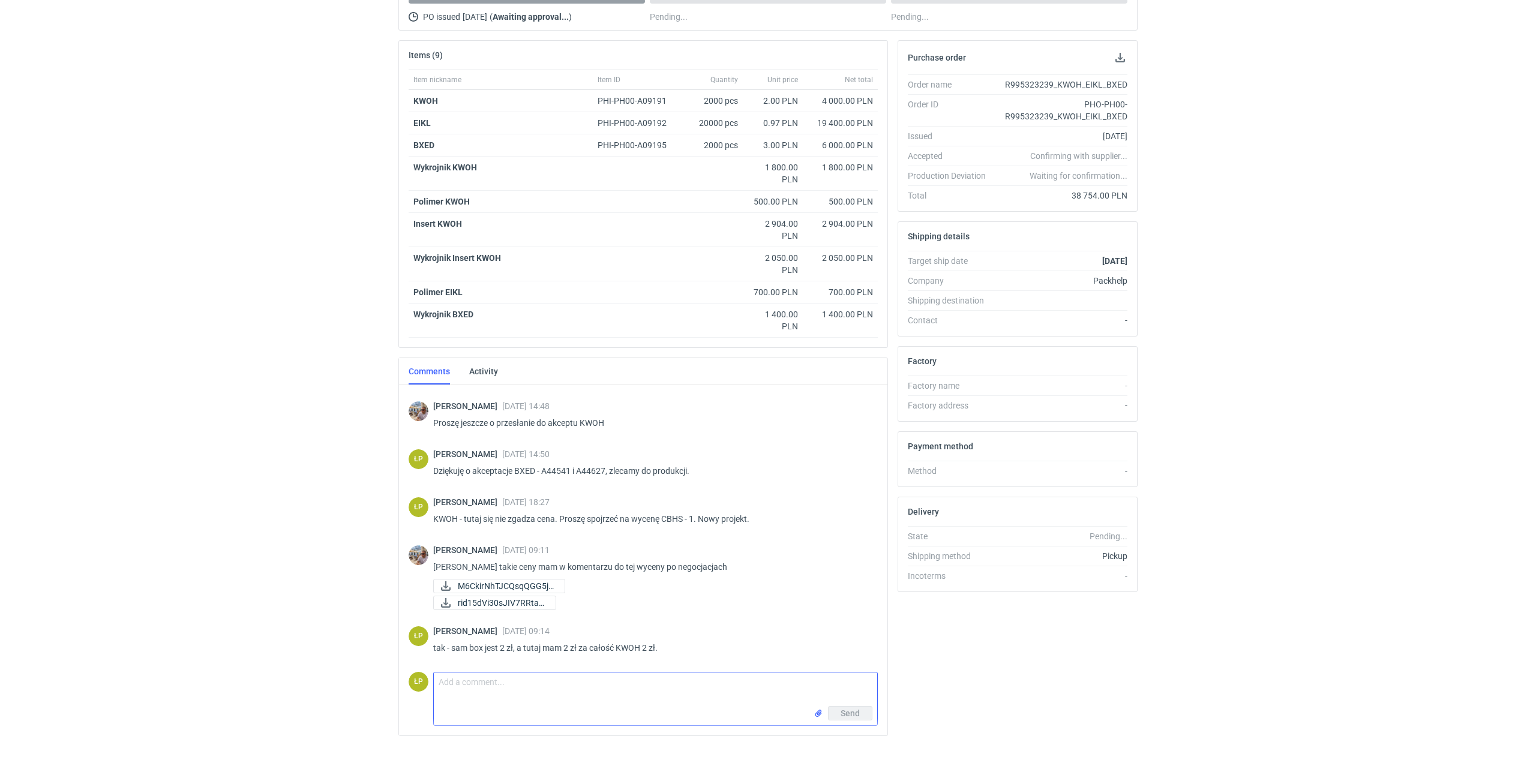
scroll to position [936, 0]
click at [532, 678] on textarea "Comment message" at bounding box center [655, 689] width 443 height 34
type textarea "wyślę jeszcze raz podsumowanie - okazało się, że mamy wykrojnik i na box i na w…"
click at [848, 715] on span "Send" at bounding box center [850, 713] width 19 height 9
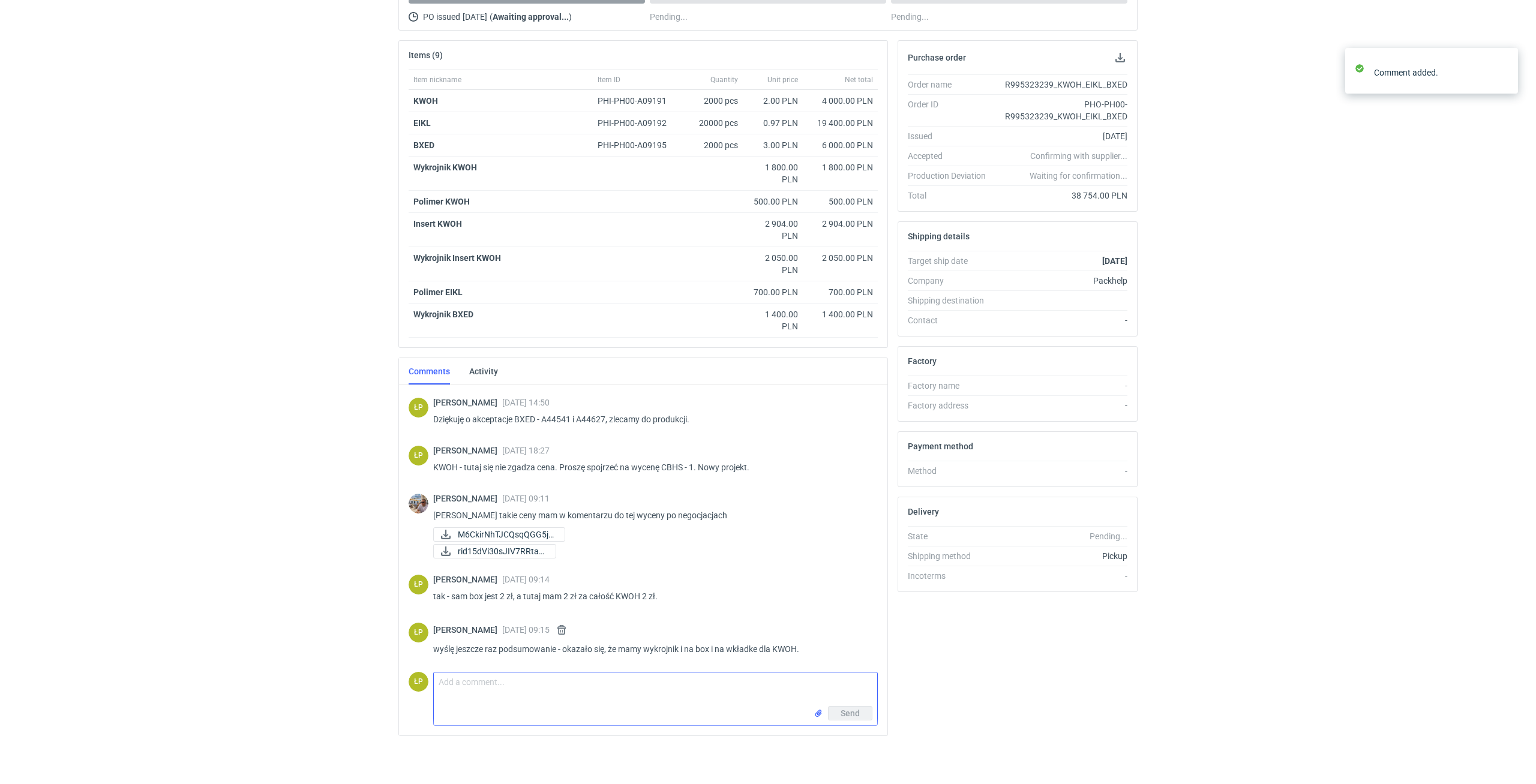
scroll to position [988, 0]
click at [661, 682] on textarea "Comment message" at bounding box center [655, 689] width 443 height 34
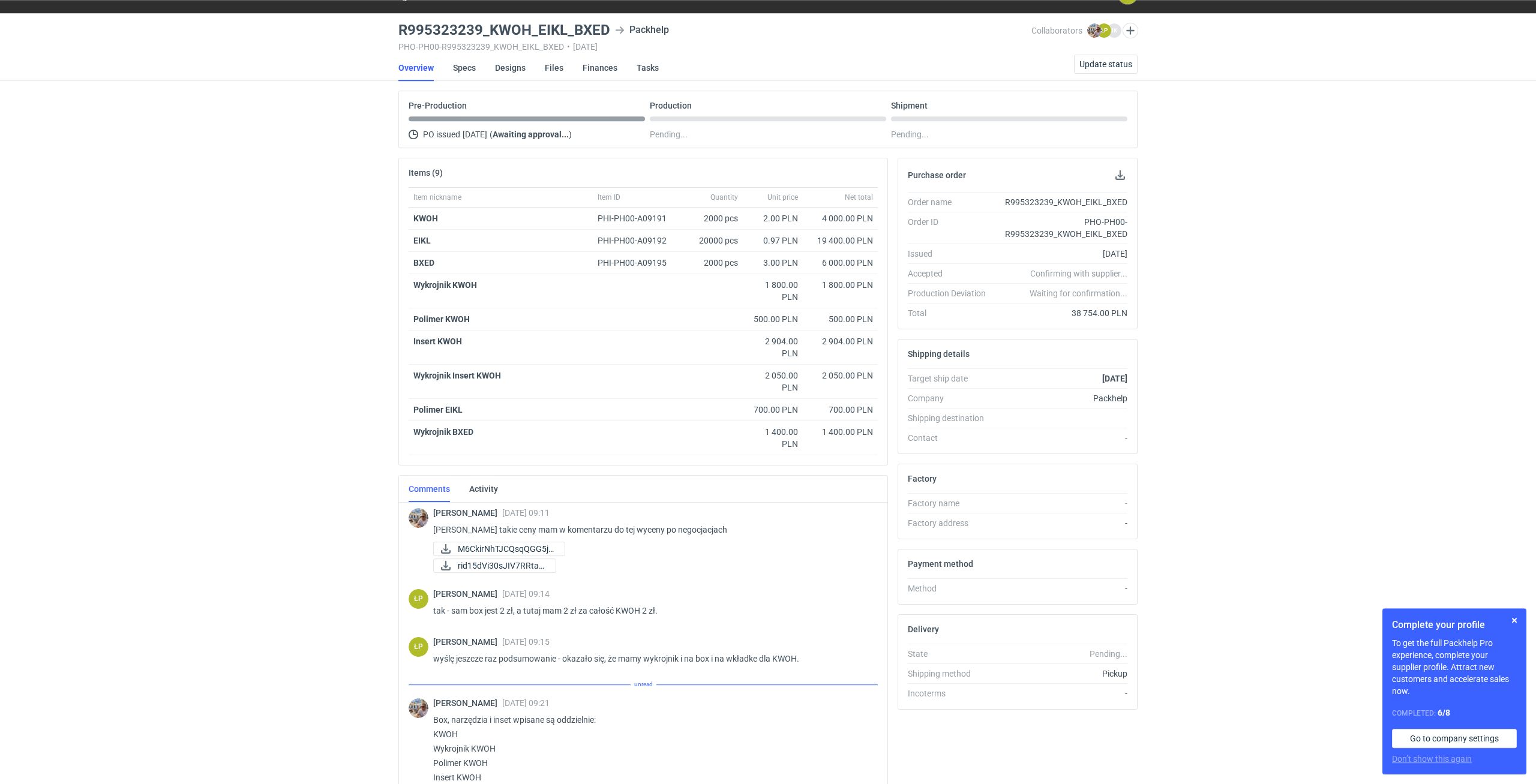
scroll to position [26, 0]
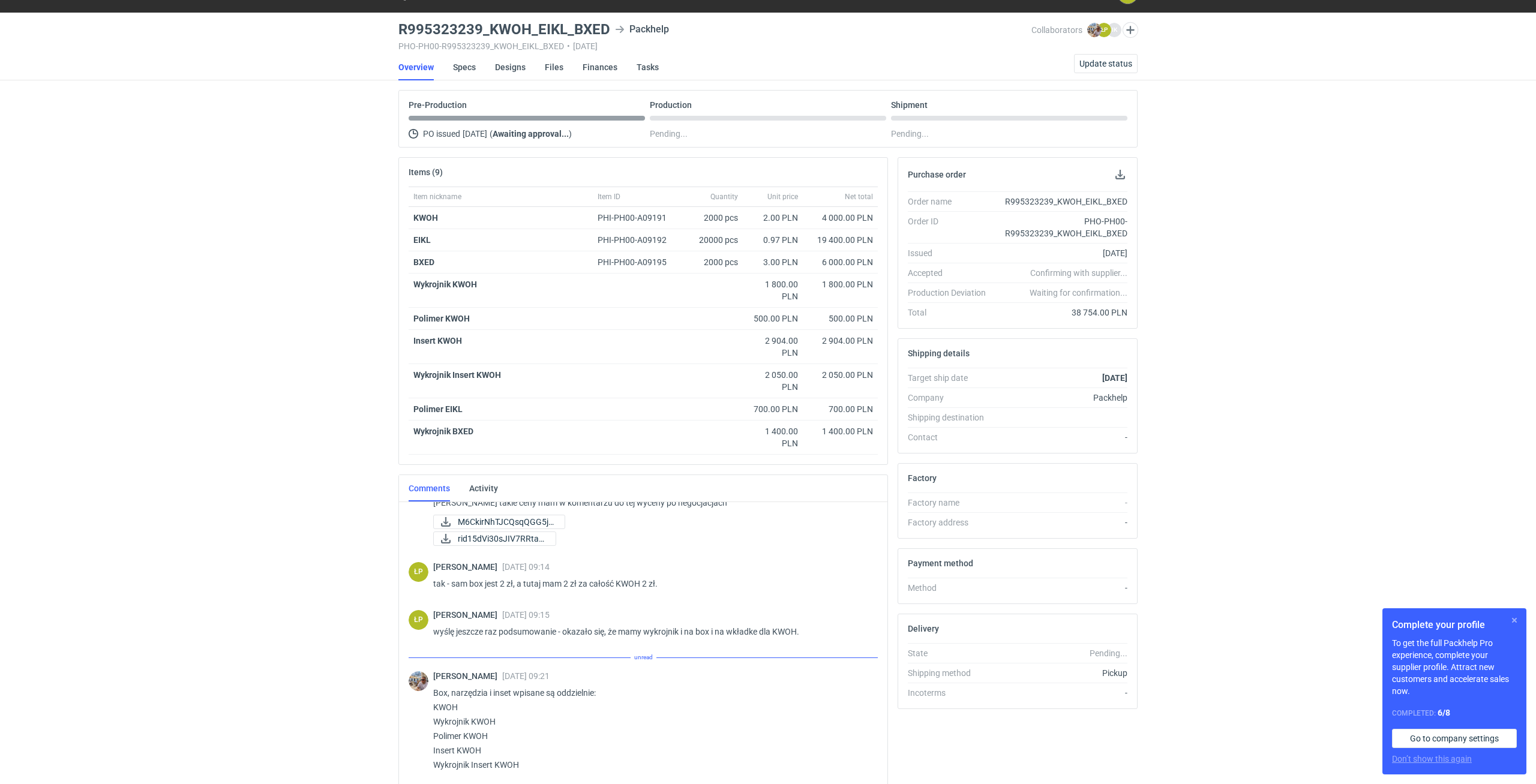
click at [1509, 622] on button "button" at bounding box center [1514, 620] width 14 height 14
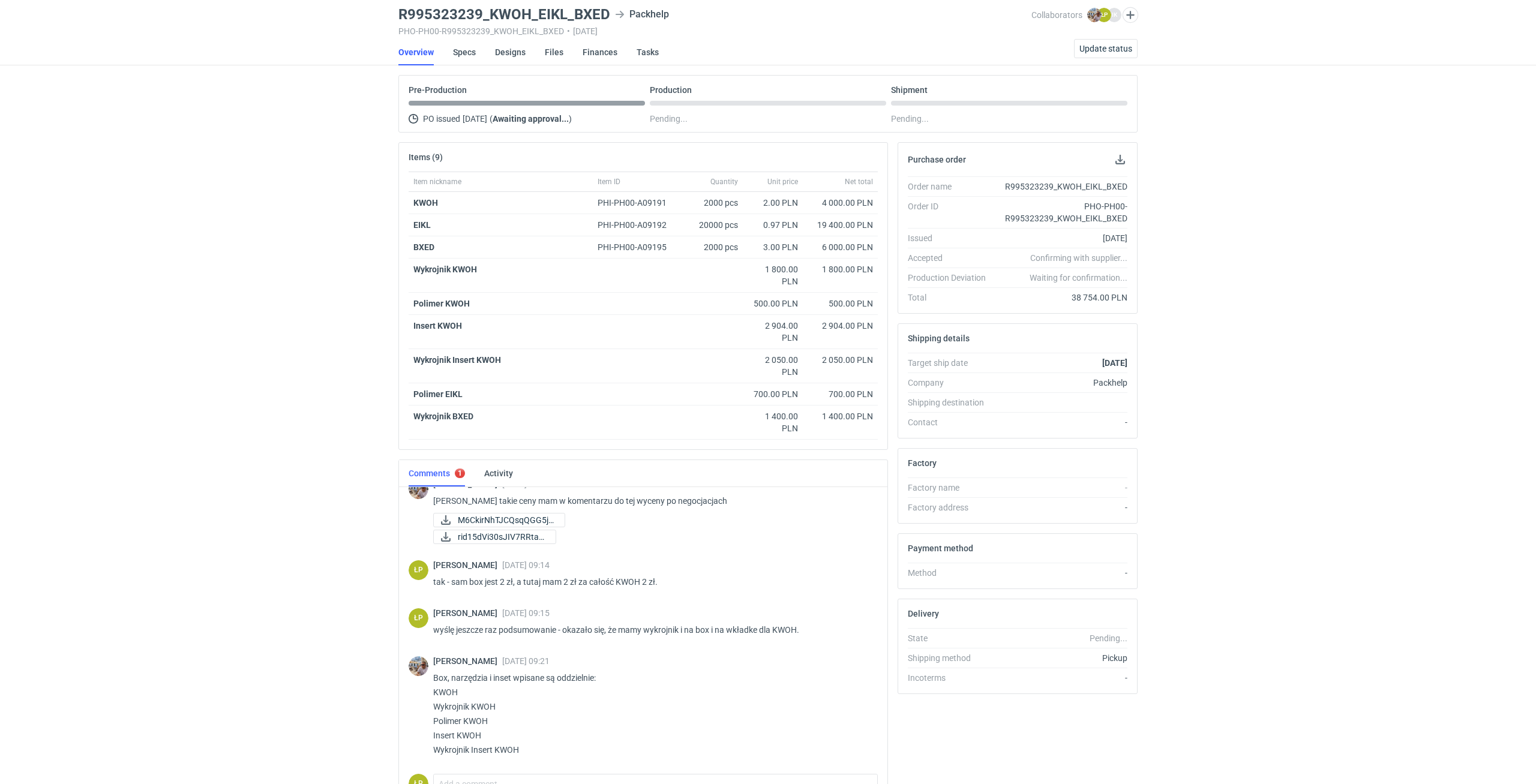
scroll to position [143, 0]
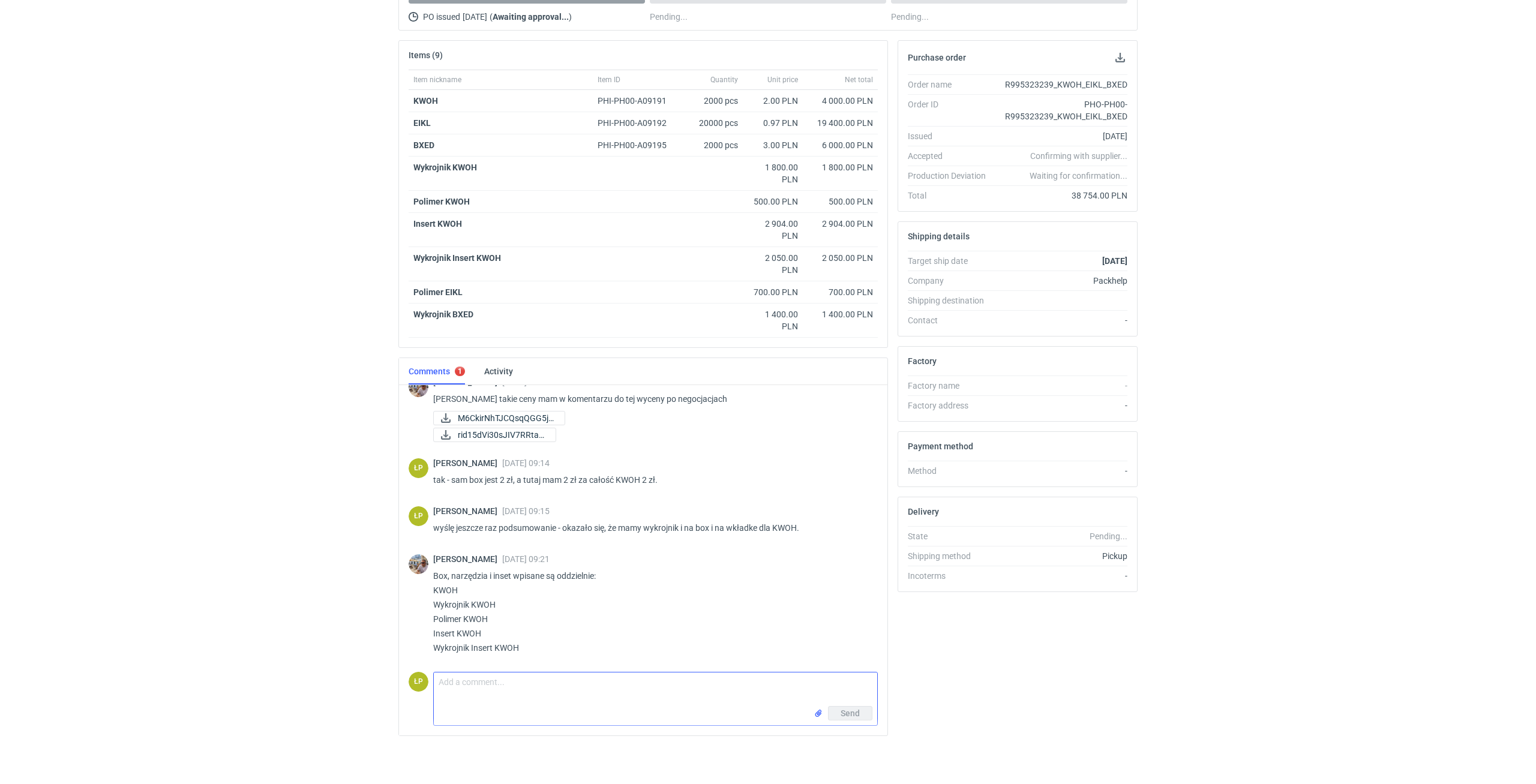
click at [574, 684] on textarea "Comment message" at bounding box center [655, 689] width 443 height 34
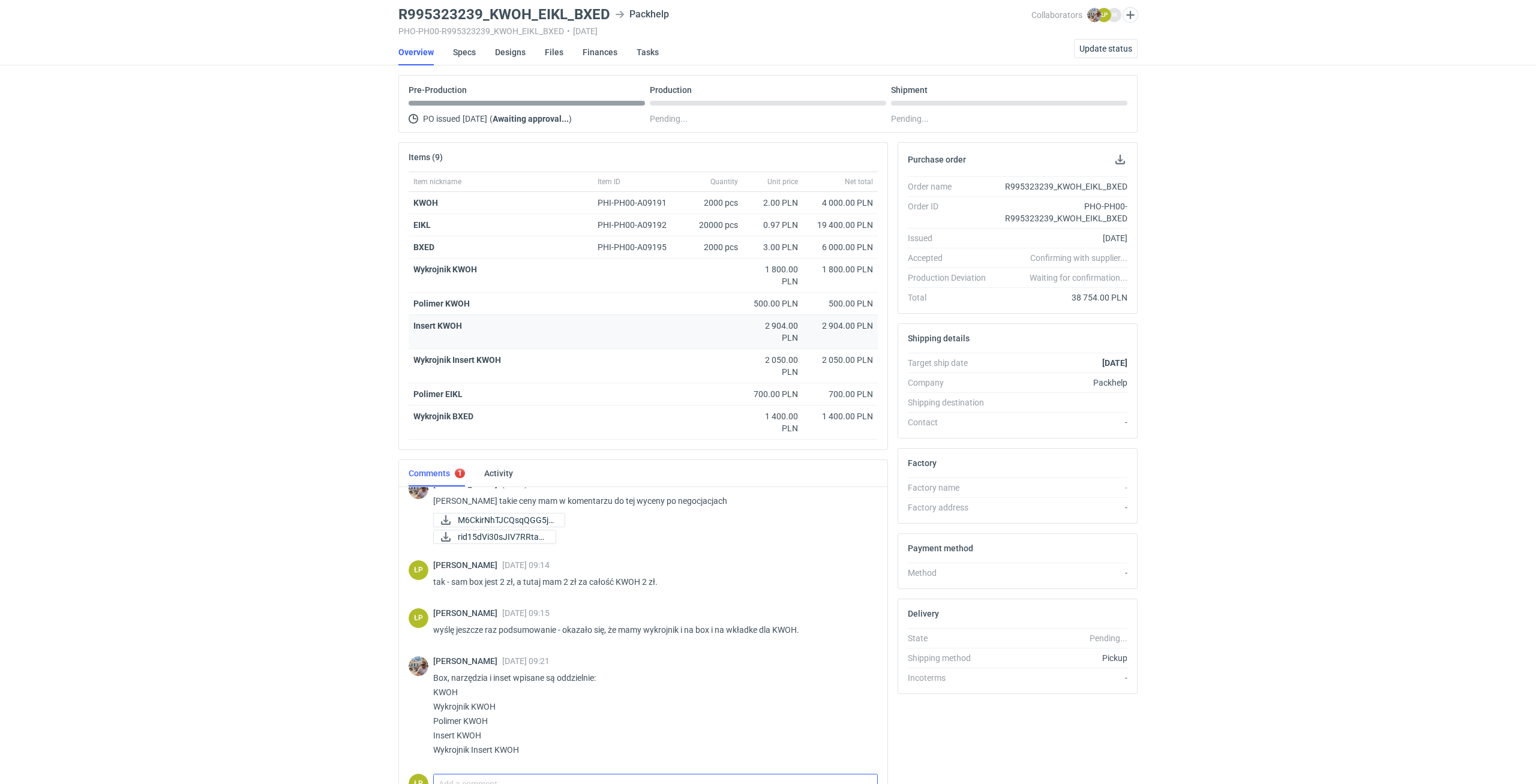
scroll to position [0, 0]
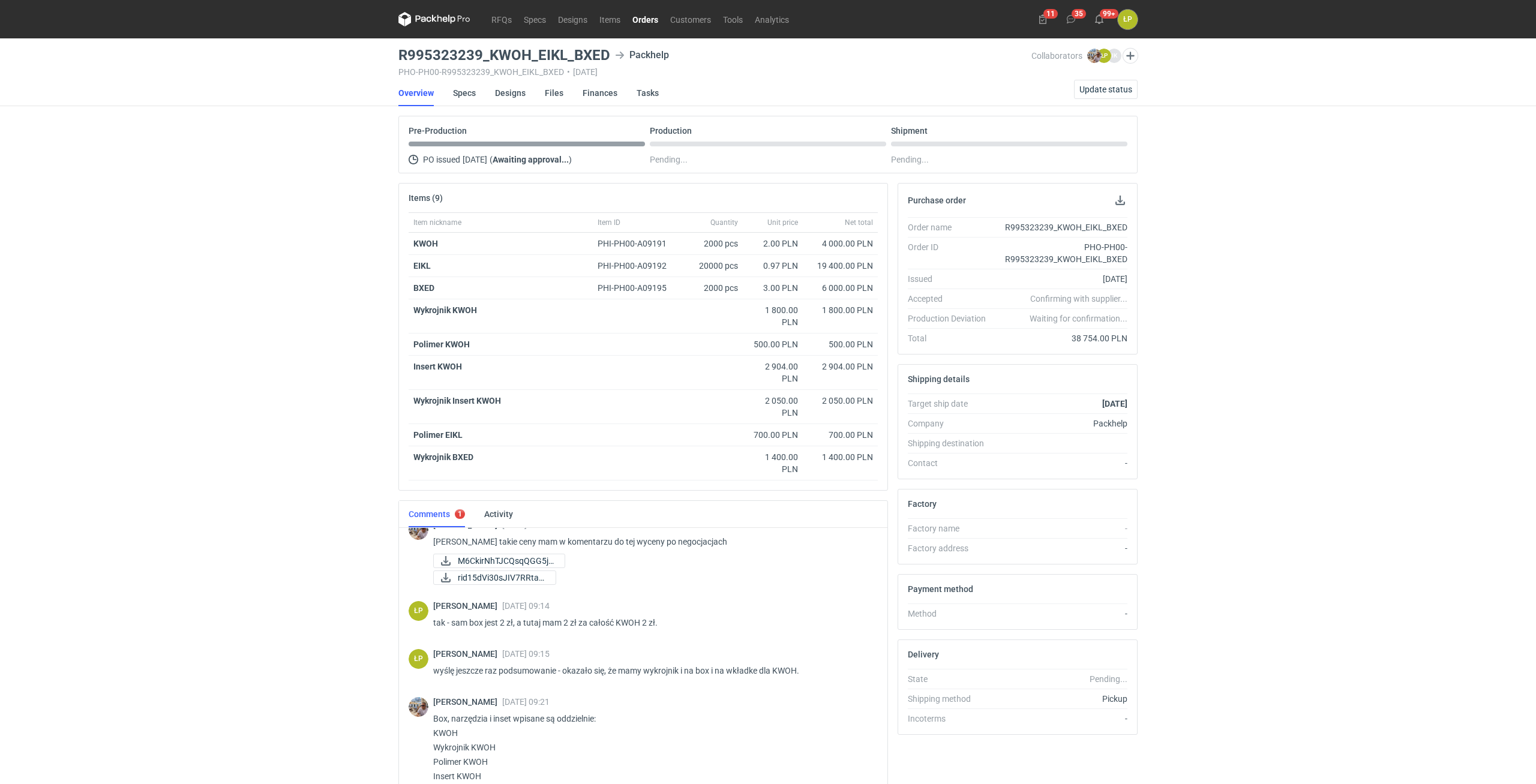
click at [644, 16] on link "Orders" at bounding box center [645, 19] width 38 height 14
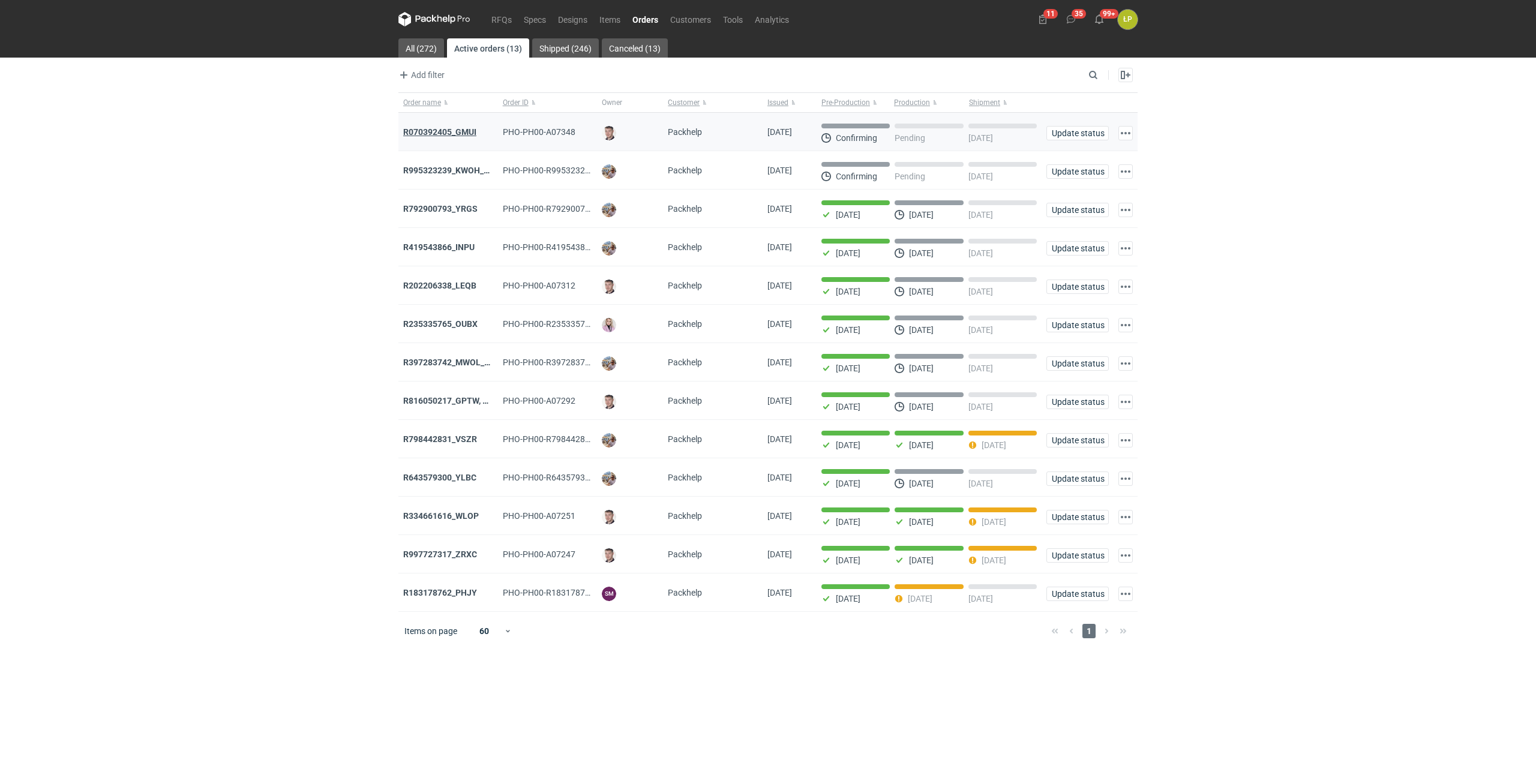
click at [465, 134] on strong "R070392405_GMUI" at bounding box center [440, 132] width 73 height 9
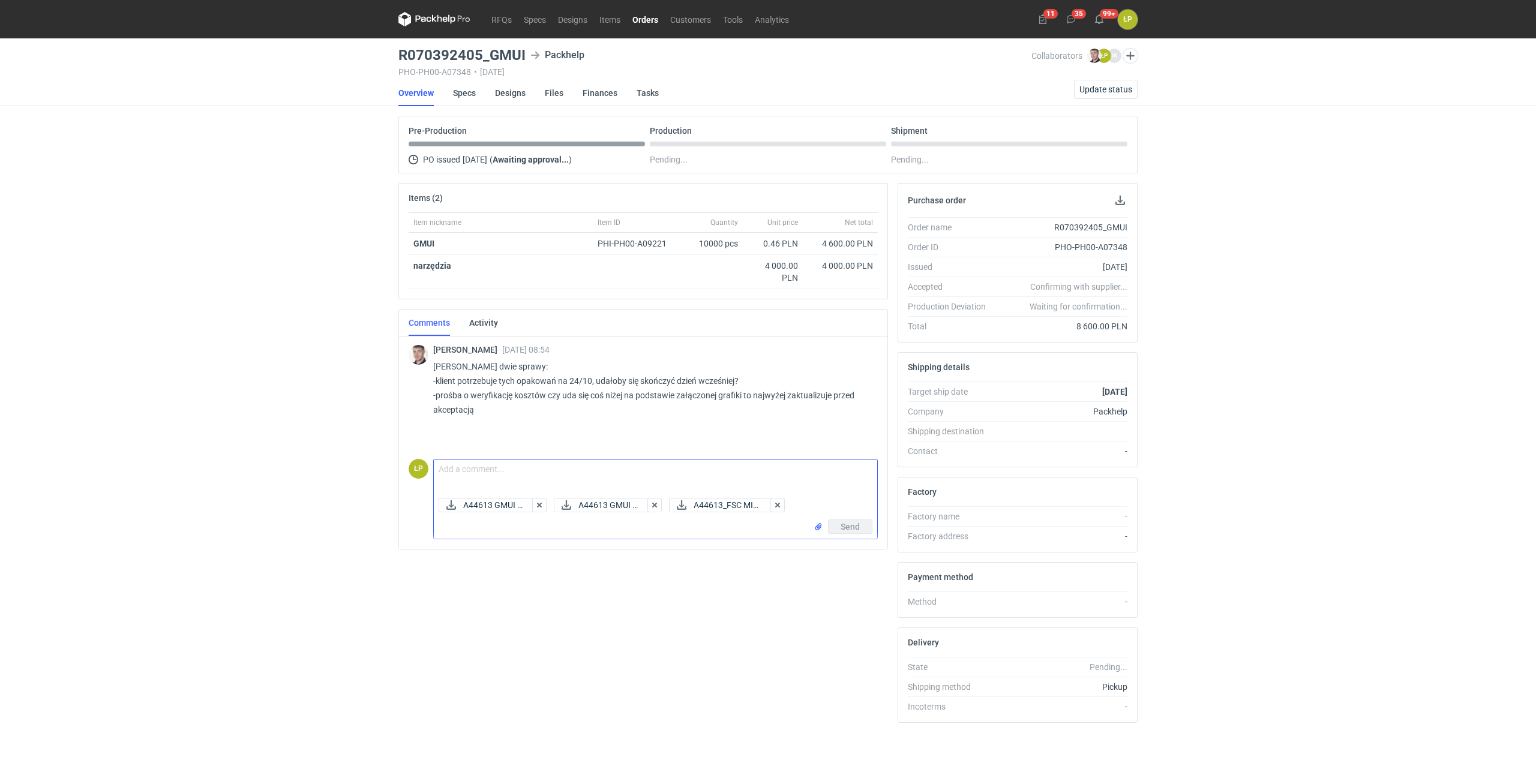
click at [608, 472] on textarea "Comment message" at bounding box center [655, 476] width 443 height 34
type textarea "d"
type textarea "Dzień dobry, - myśle, że zdążymy, proszę o sprawdzenie i akceptację."
click at [844, 529] on span "Send" at bounding box center [850, 527] width 19 height 9
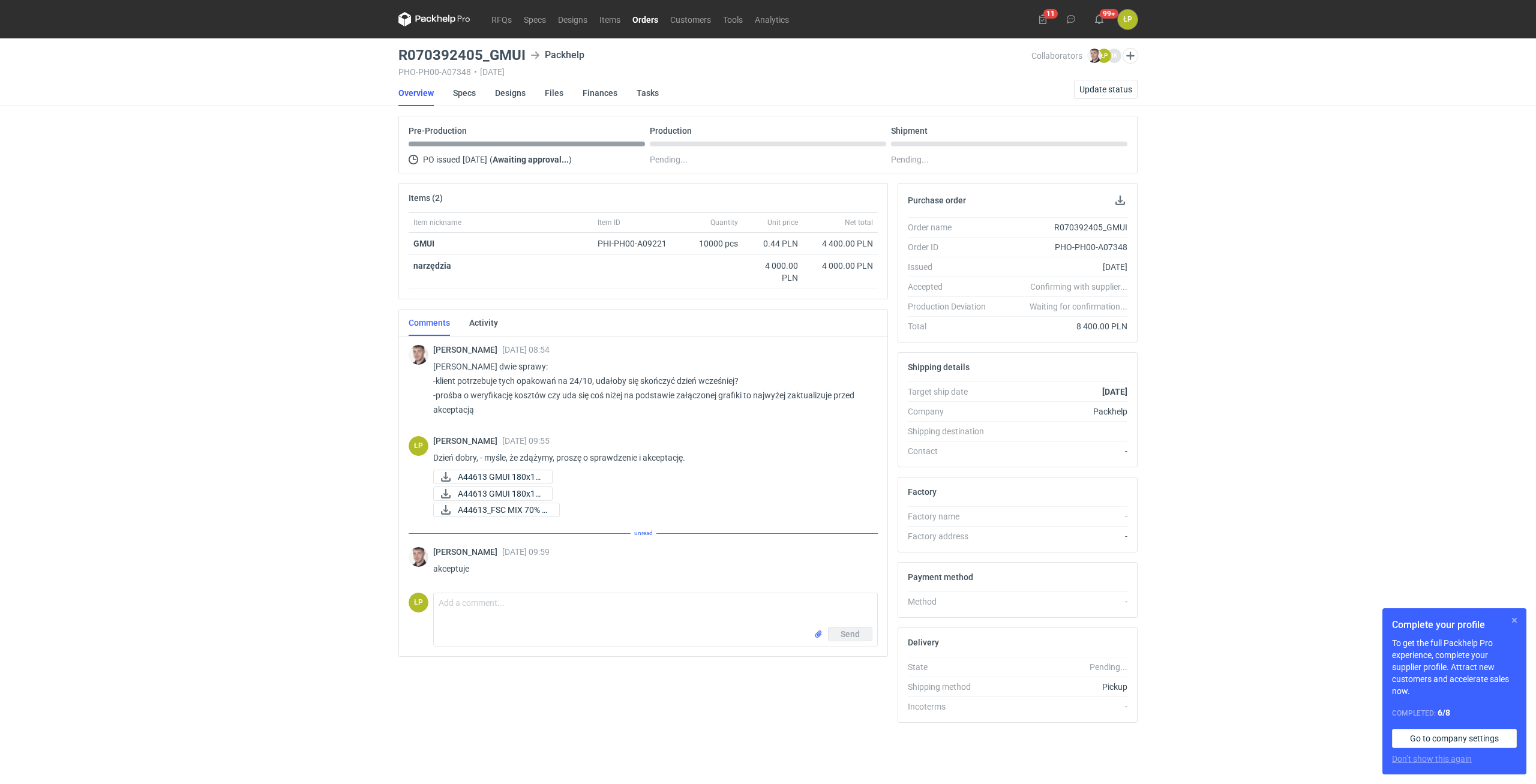
click at [1511, 617] on button "button" at bounding box center [1514, 620] width 14 height 14
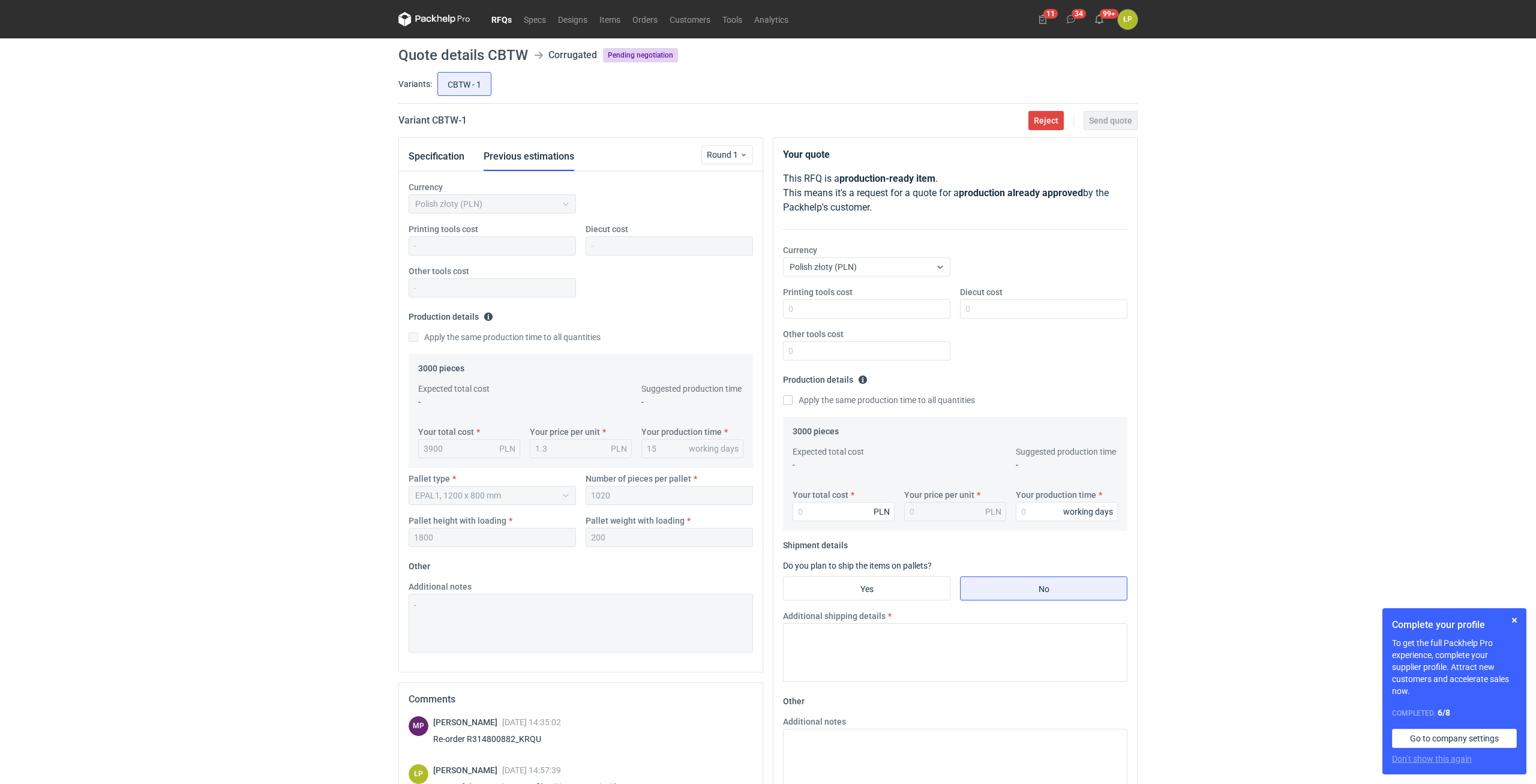
scroll to position [204, 0]
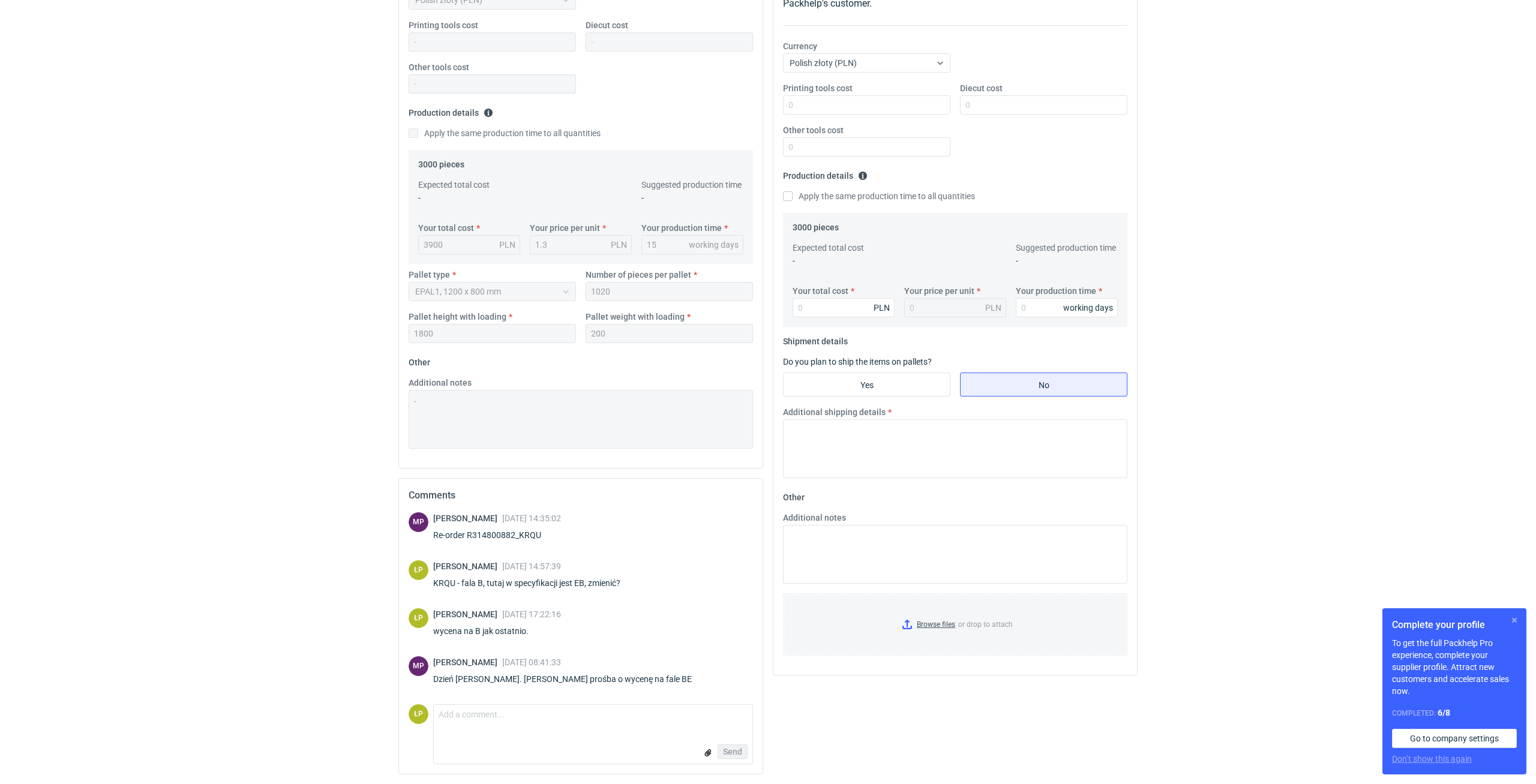
click at [1511, 617] on button "button" at bounding box center [1514, 620] width 14 height 14
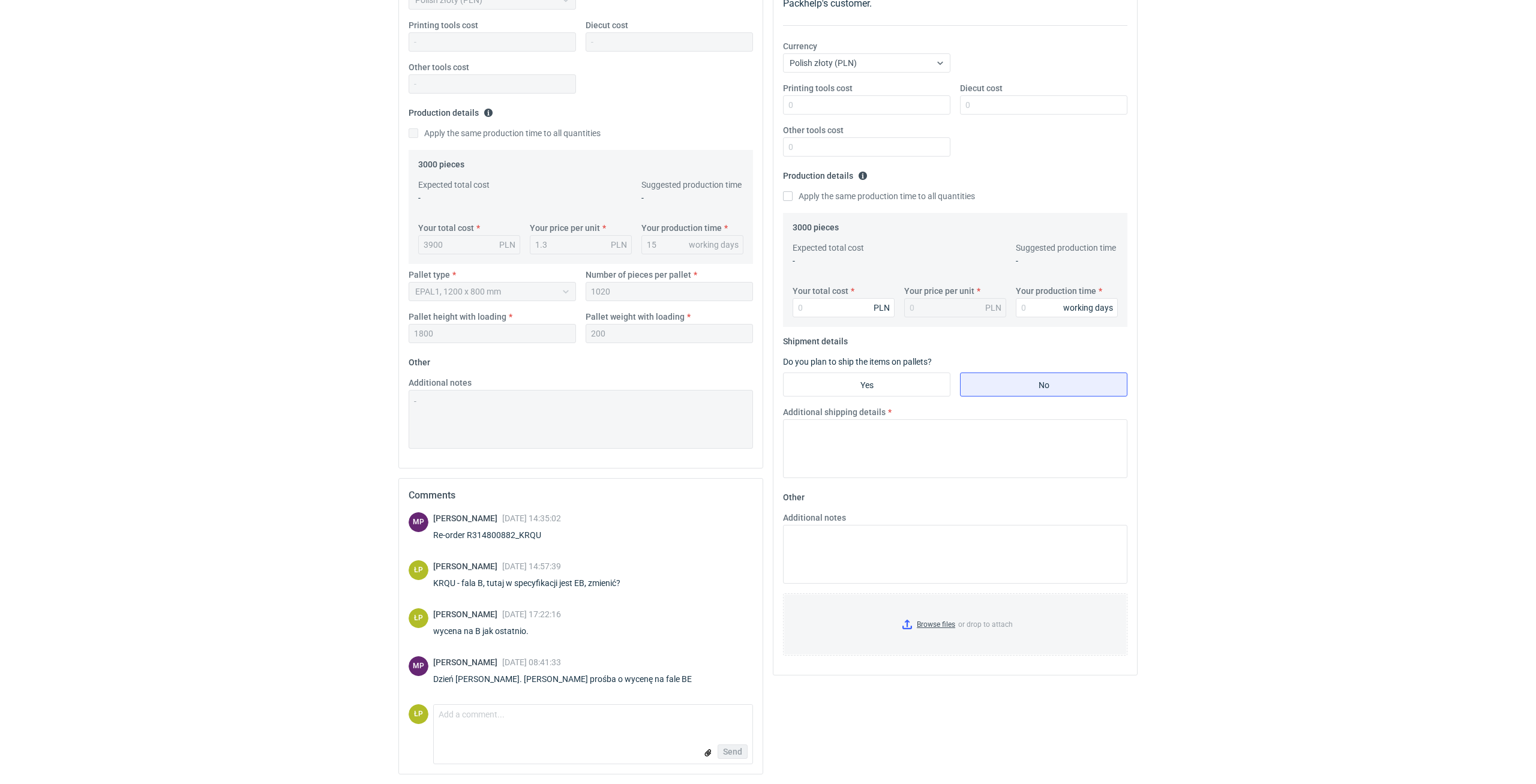
click at [536, 535] on div "Re-order R314800882_KRQU" at bounding box center [497, 535] width 128 height 12
copy div "R314800882_KRQU"
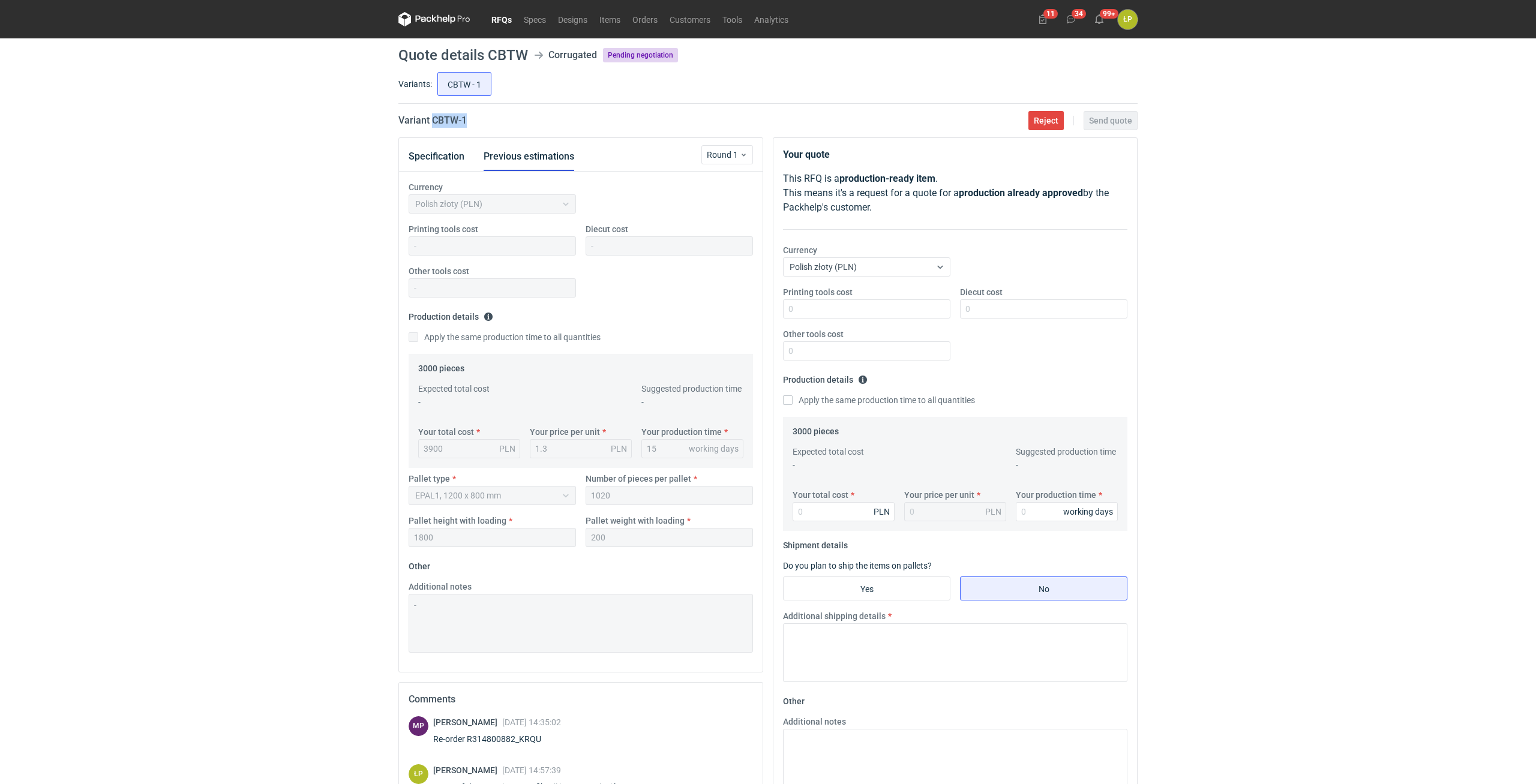
drag, startPoint x: 477, startPoint y: 125, endPoint x: 435, endPoint y: 127, distance: 42.0
click at [435, 127] on div "Variant CBTW - 1 Reject Send quote" at bounding box center [768, 121] width 739 height 14
copy h2 "CBTW - 1"
click at [876, 315] on input "Printing tools cost" at bounding box center [866, 309] width 167 height 19
type input "2000"
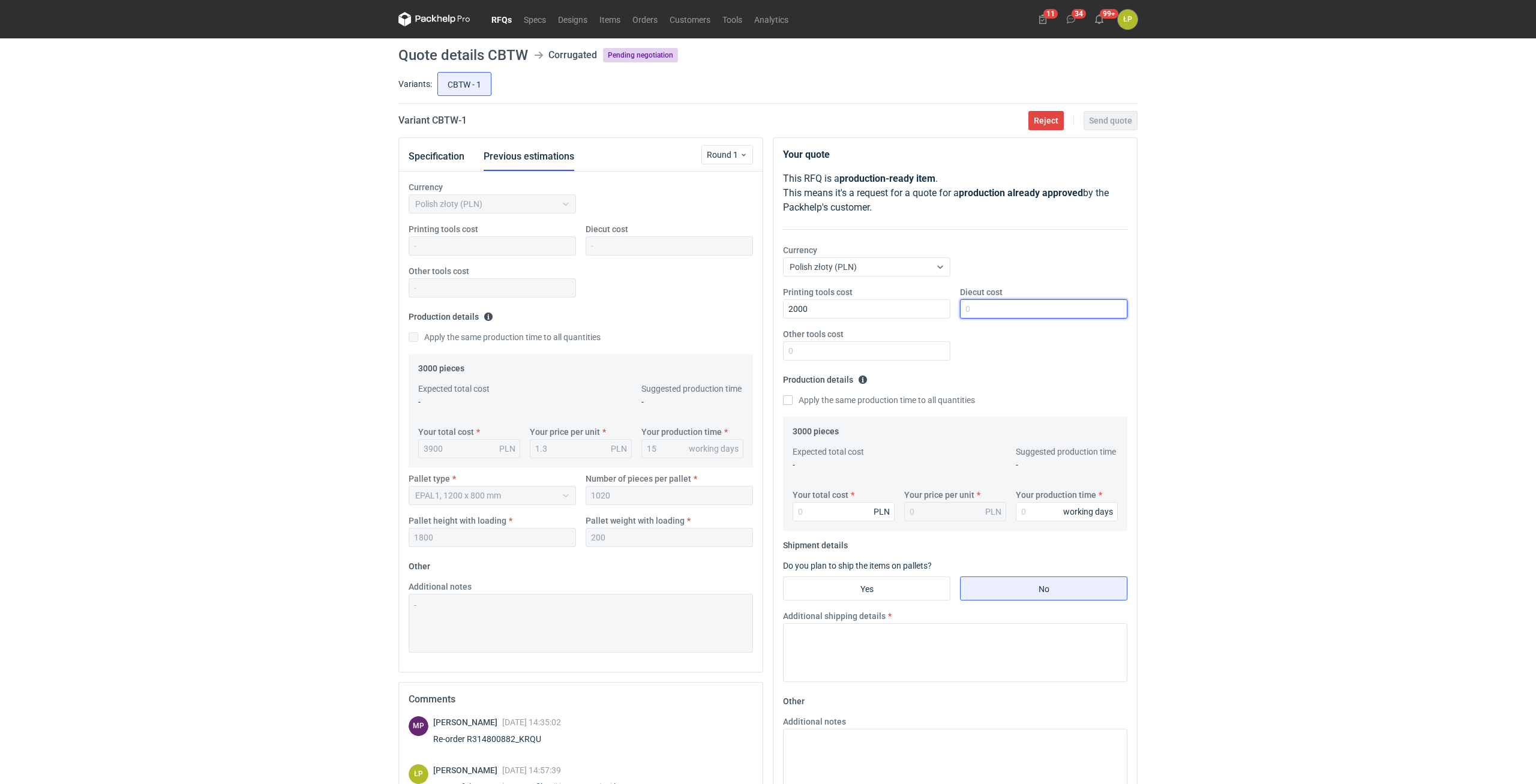
click at [988, 308] on input "Diecut cost" at bounding box center [1044, 309] width 167 height 19
type input "2100"
click at [911, 356] on input "Other tools cost" at bounding box center [866, 351] width 167 height 19
type input "0"
click at [1034, 502] on input "Your production time" at bounding box center [1066, 512] width 102 height 19
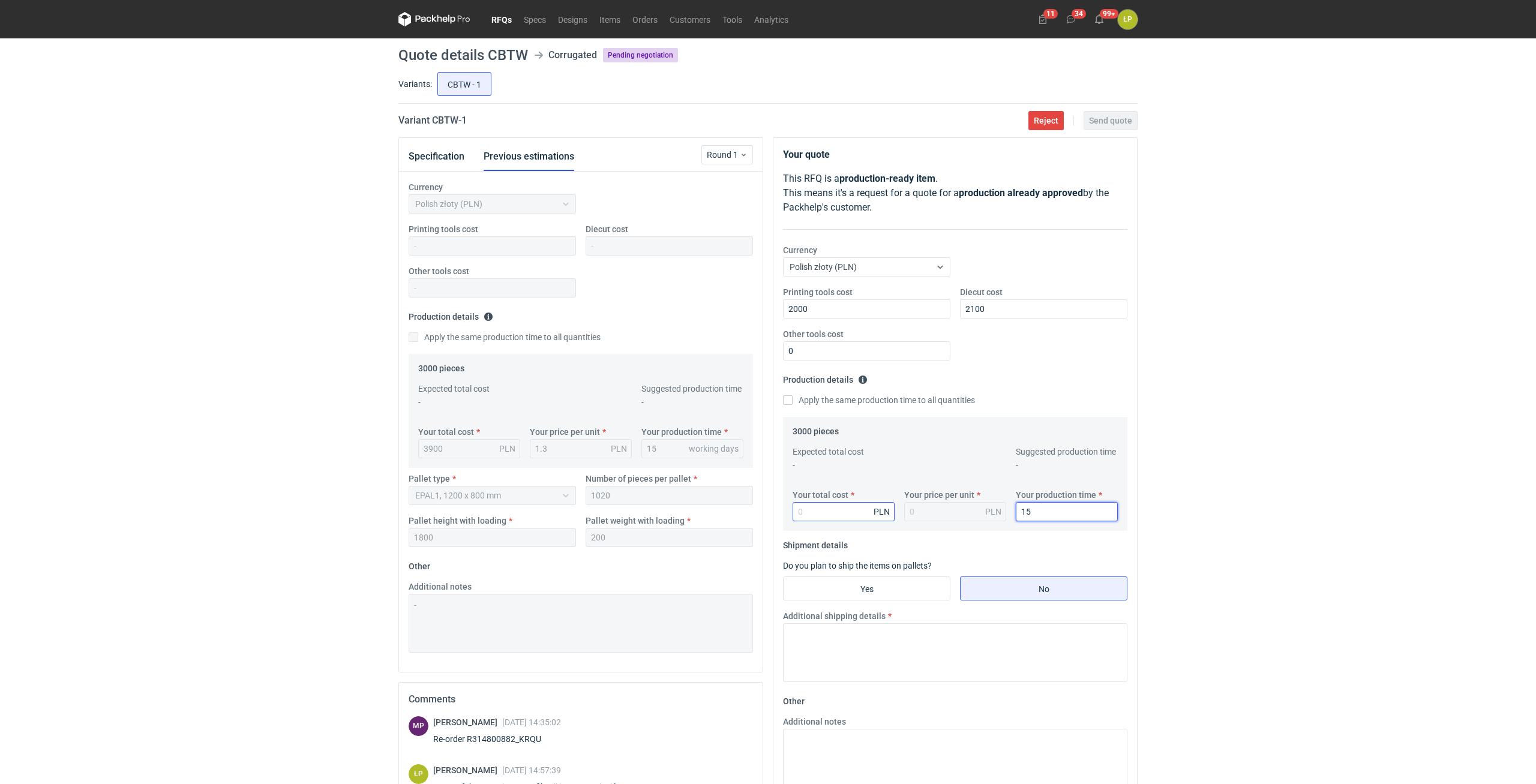
type input "15"
click at [865, 517] on input "Your total cost" at bounding box center [843, 512] width 102 height 19
type input "4950"
type input "1.65"
type input "4950"
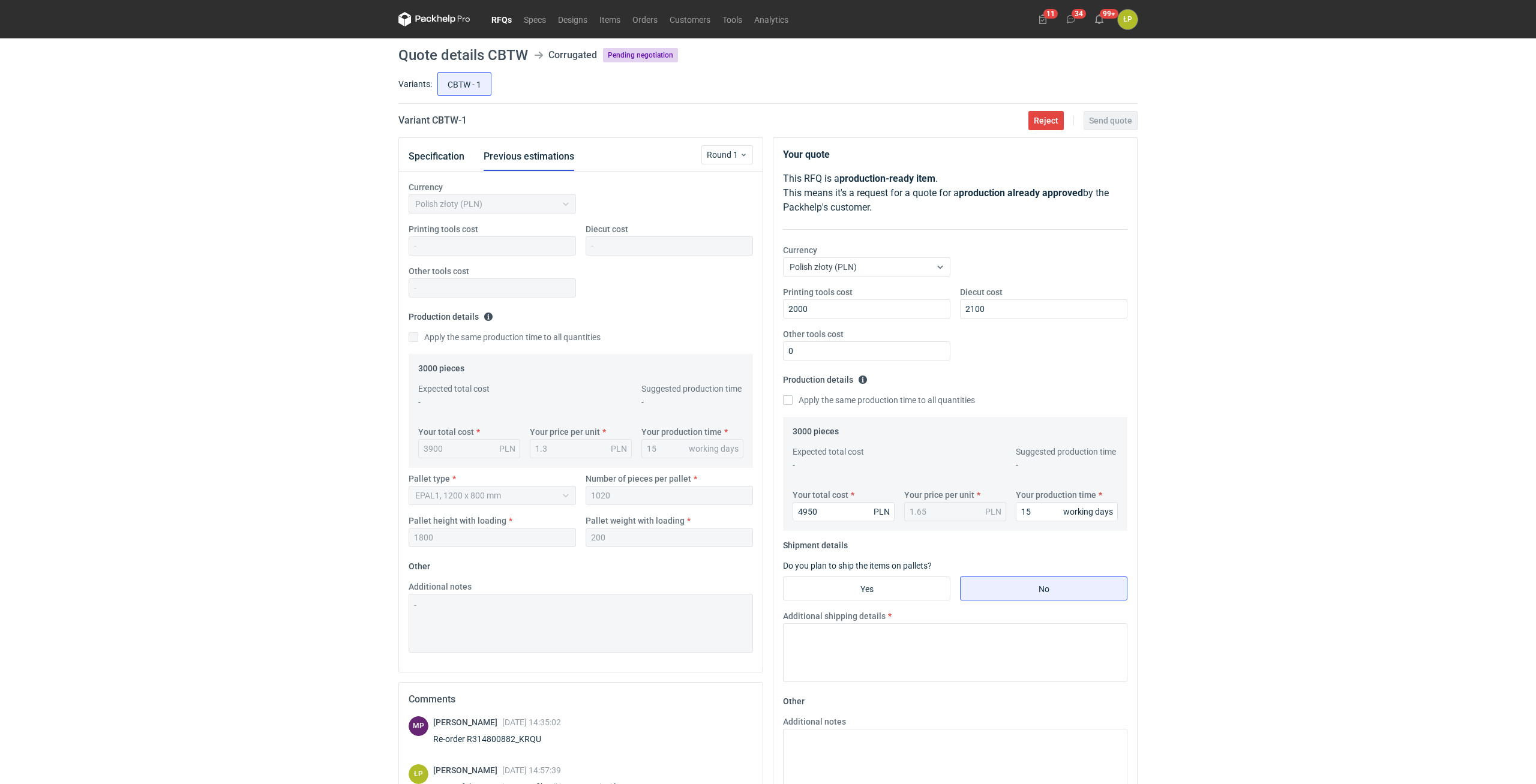
click at [1223, 507] on div "RFQs Specs Designs Items Orders Customers Tools Analytics 11 34 99+ ŁP [PERSON_…" at bounding box center [768, 392] width 1536 height 784
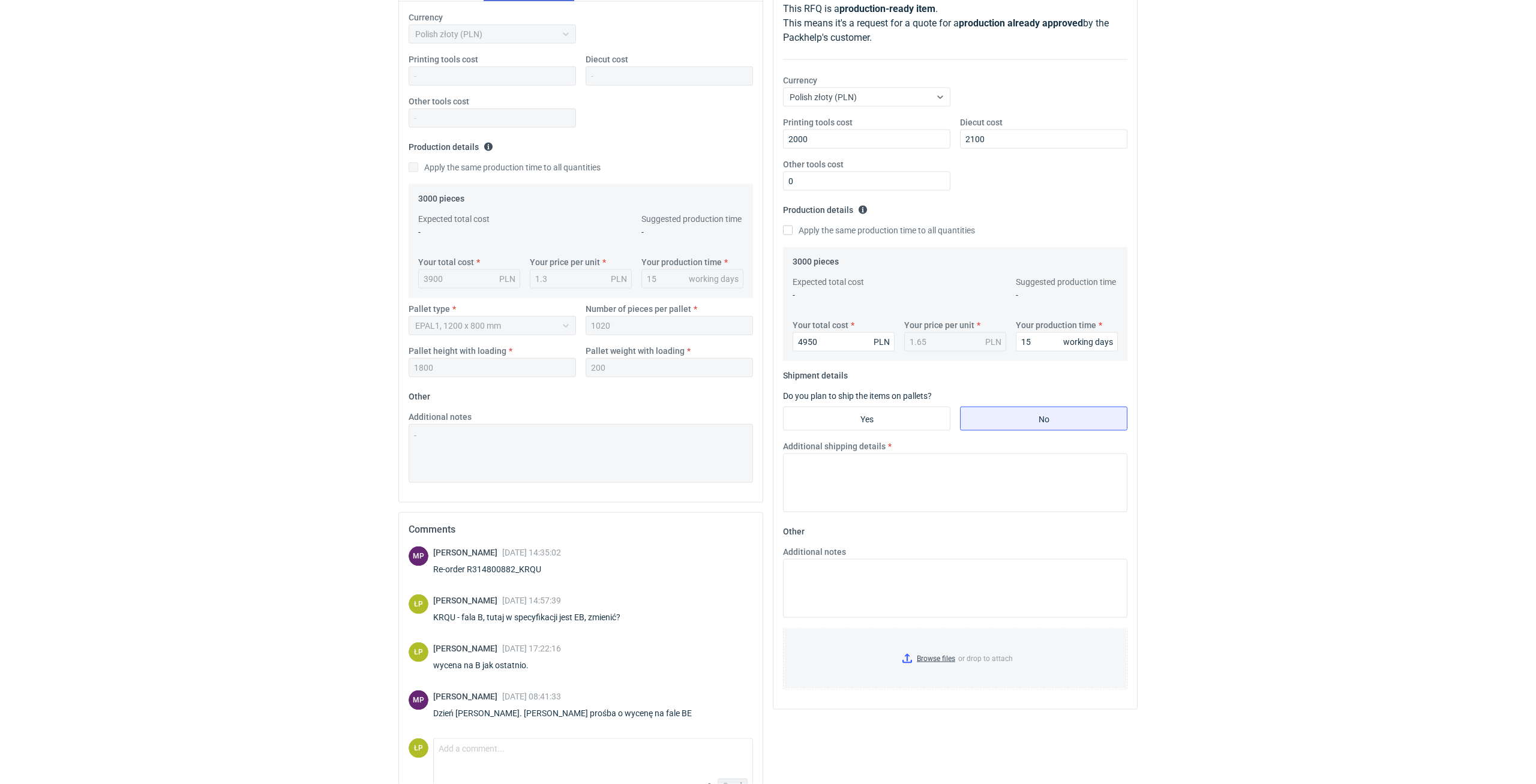
scroll to position [204, 0]
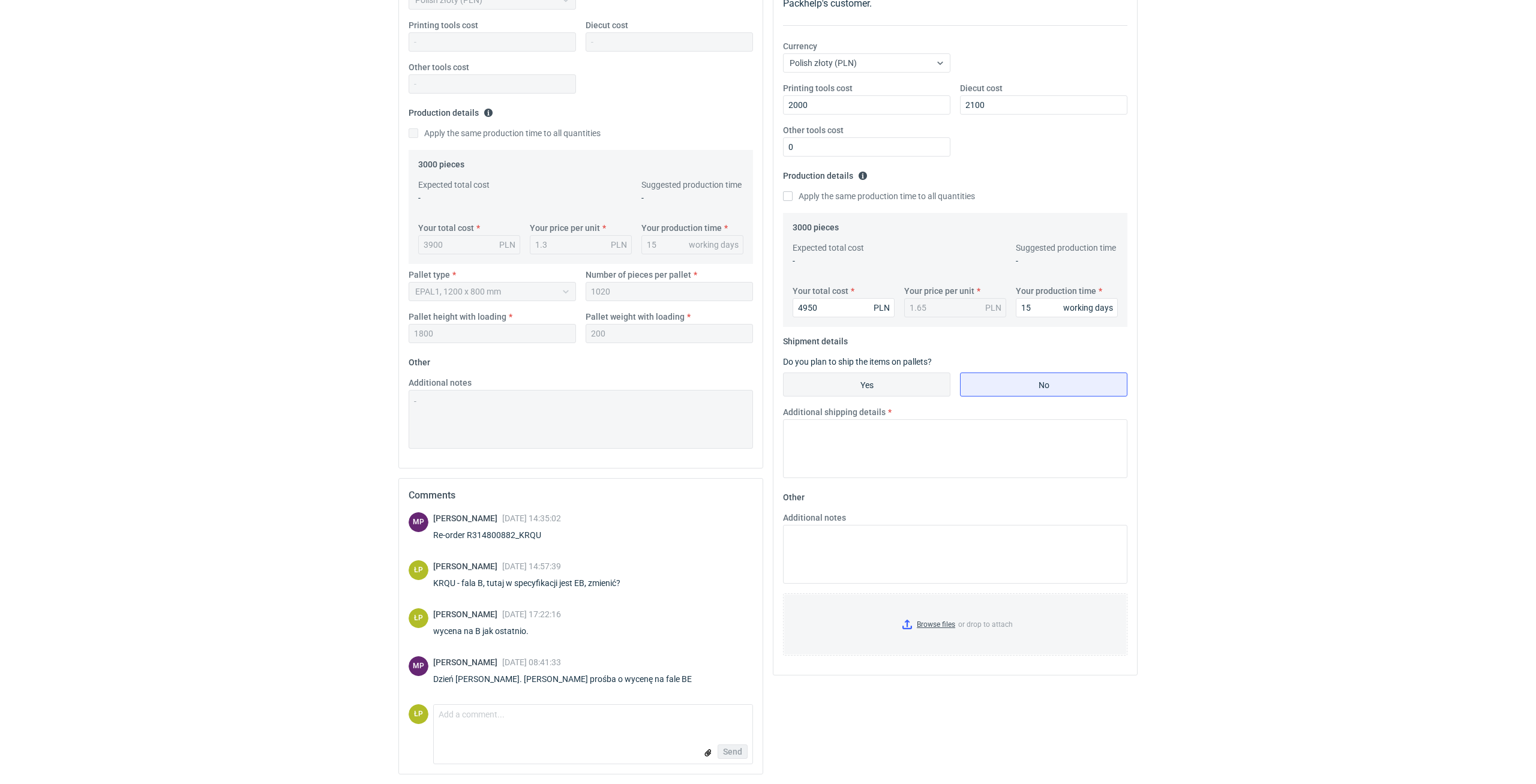
click at [906, 390] on input "Yes" at bounding box center [866, 384] width 167 height 23
radio input "true"
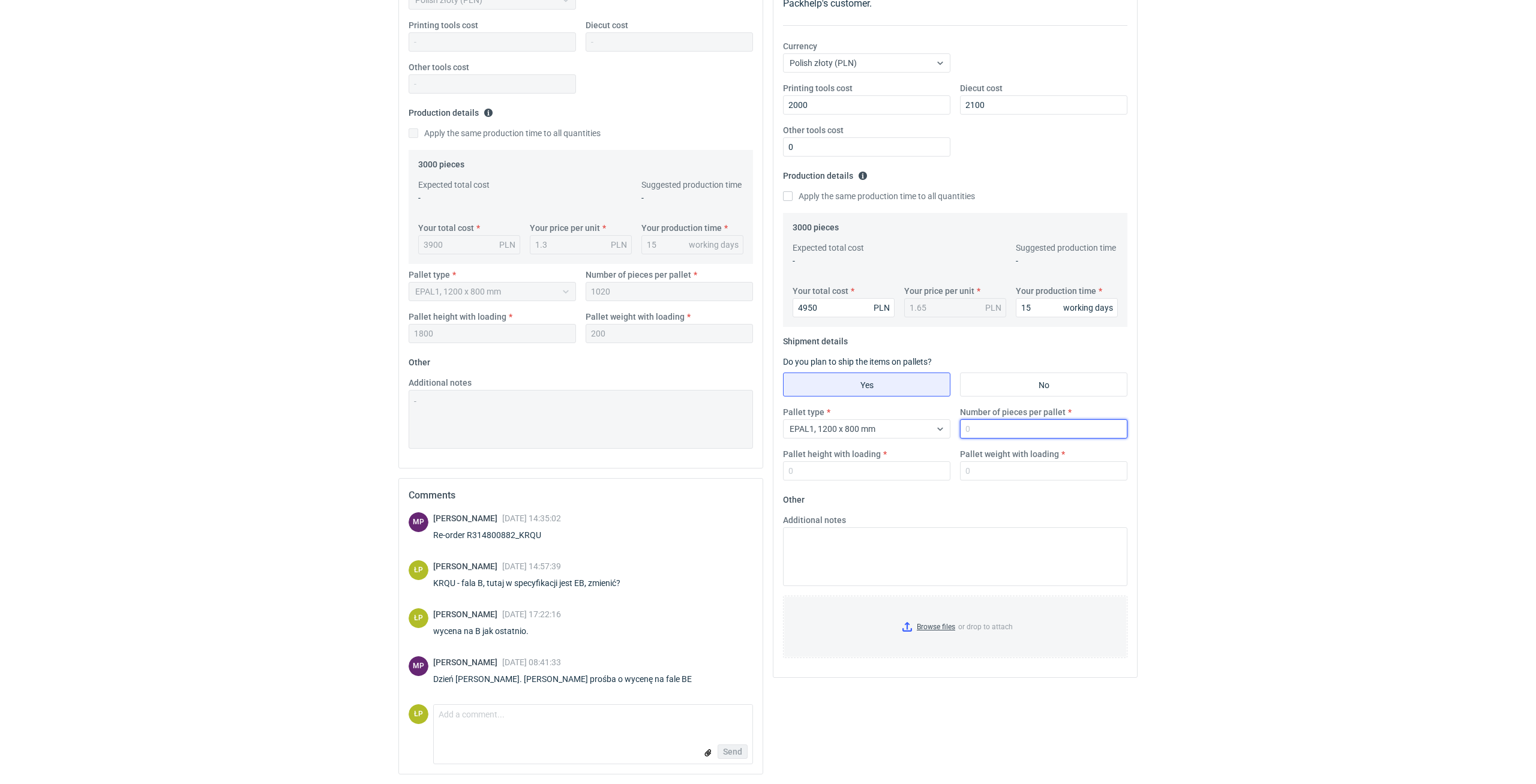
click at [981, 427] on input "Number of pieces per pallet" at bounding box center [1044, 429] width 167 height 19
type input "810"
click at [902, 475] on input "Pallet height with loading" at bounding box center [866, 470] width 167 height 19
type input "1800"
click at [979, 476] on input "Pallet weight with loading" at bounding box center [1044, 470] width 167 height 19
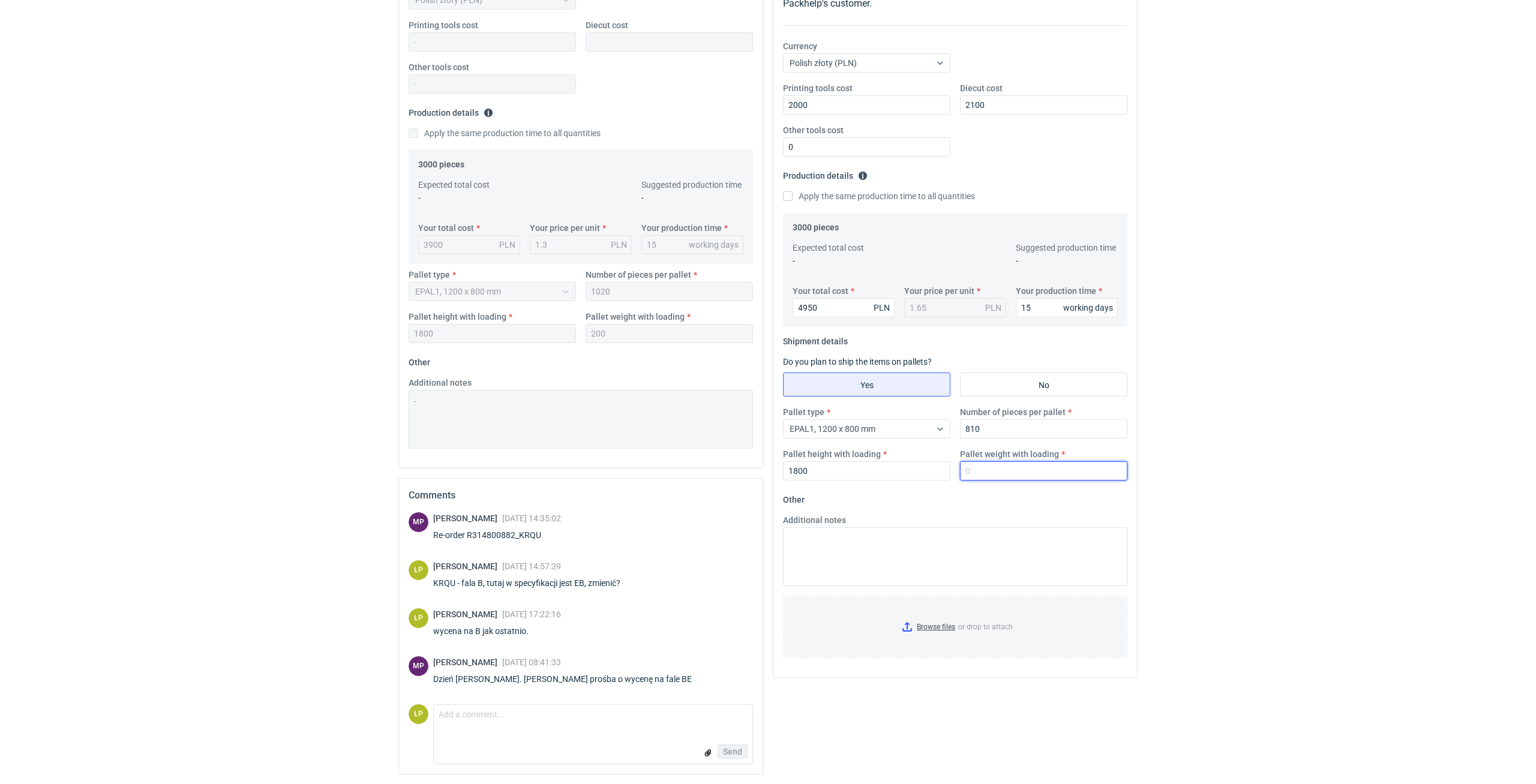
click at [1021, 473] on input "Pallet weight with loading" at bounding box center [1044, 470] width 167 height 19
type input "260"
click at [942, 562] on textarea "Additional notes" at bounding box center [955, 557] width 345 height 59
click at [1166, 495] on div "RFQs Specs Designs Items Orders Customers Tools Analytics 11 34 99+ ŁP [PERSON_…" at bounding box center [768, 188] width 1536 height 784
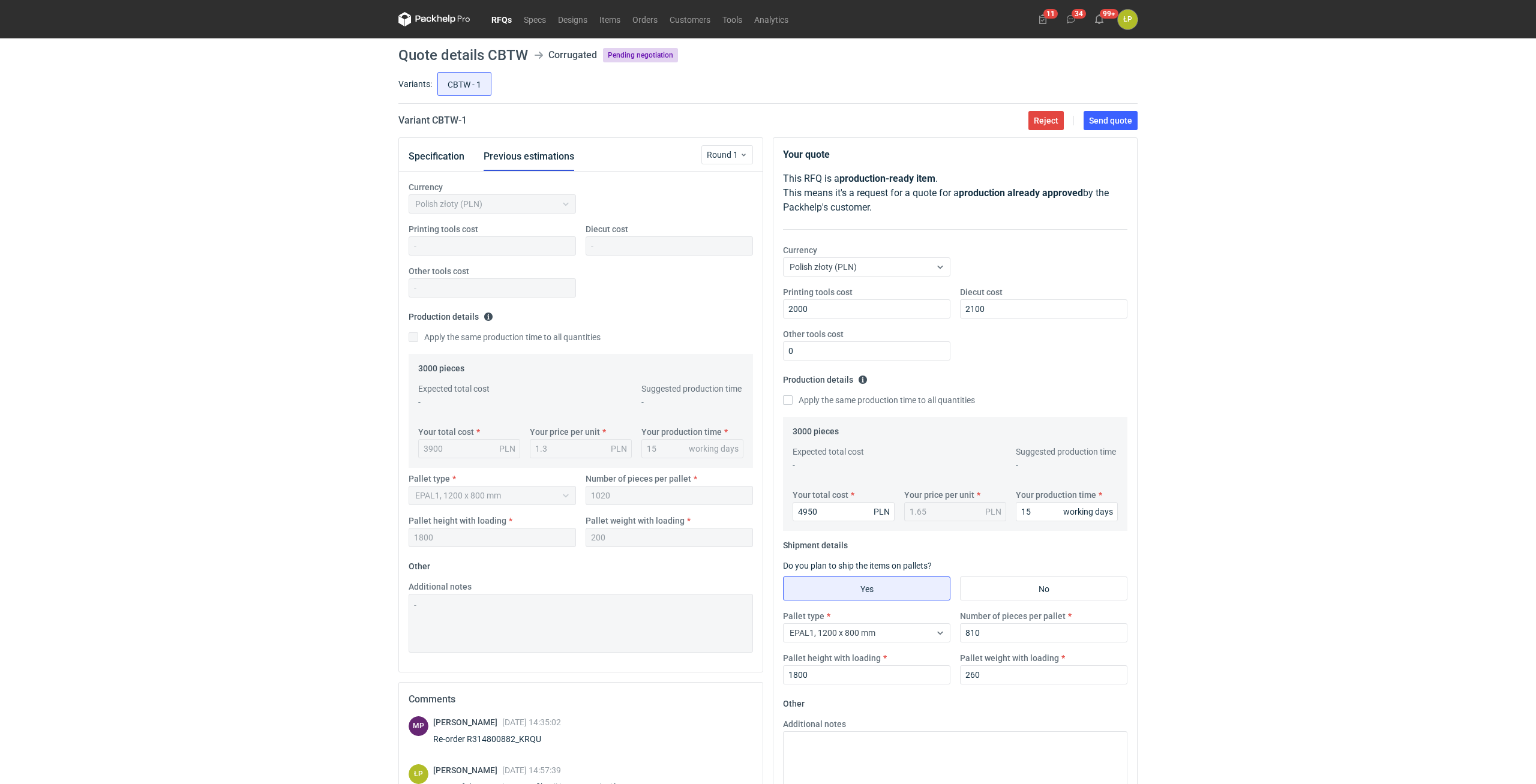
click at [1089, 132] on main "Quote details CBTW Corrugated Pending negotiation Variants: CBTW - 1 Variant CB…" at bounding box center [768, 513] width 749 height 950
click at [1092, 126] on button "Send quote" at bounding box center [1111, 120] width 54 height 19
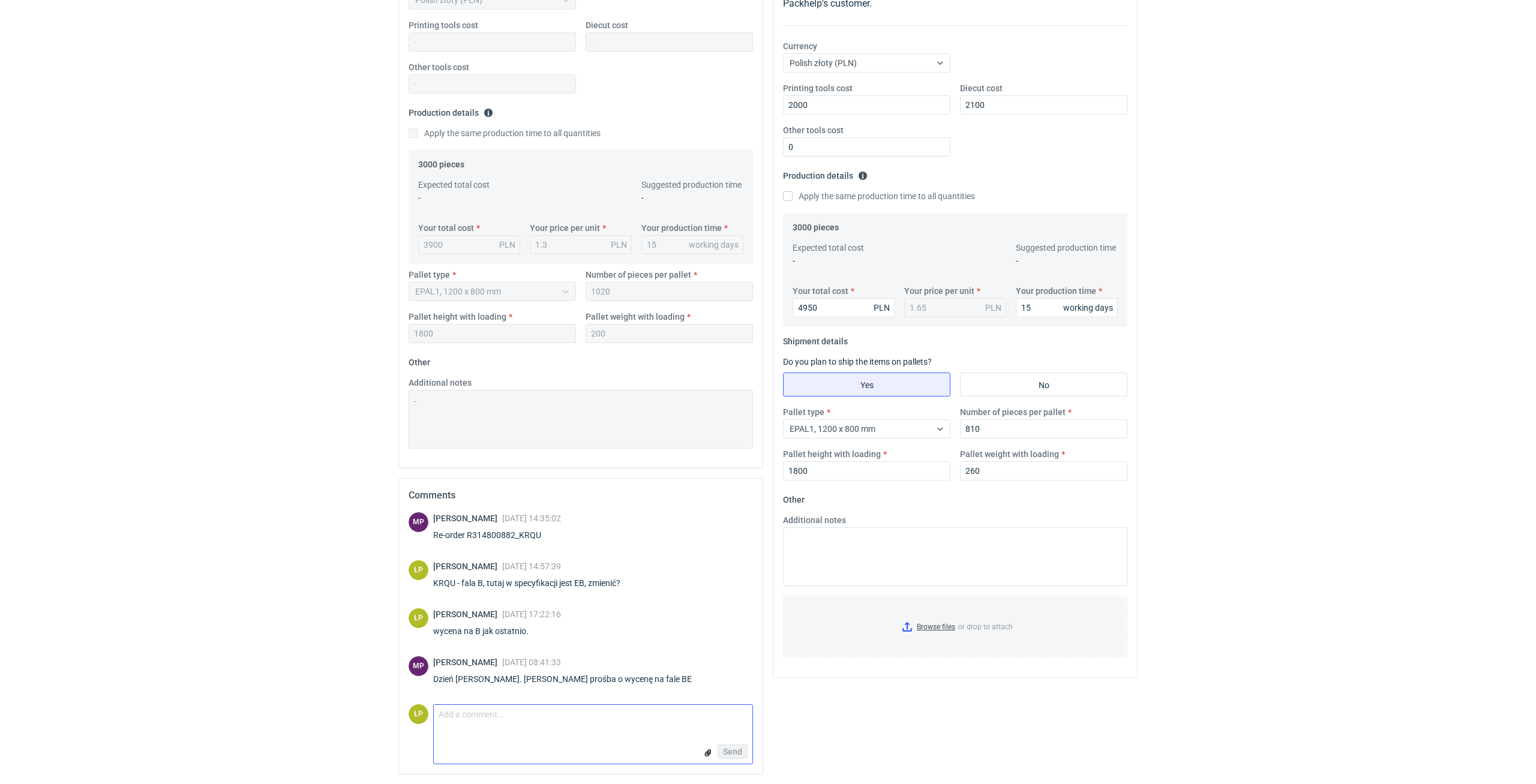
click at [663, 723] on textarea "Comment message" at bounding box center [593, 717] width 319 height 25
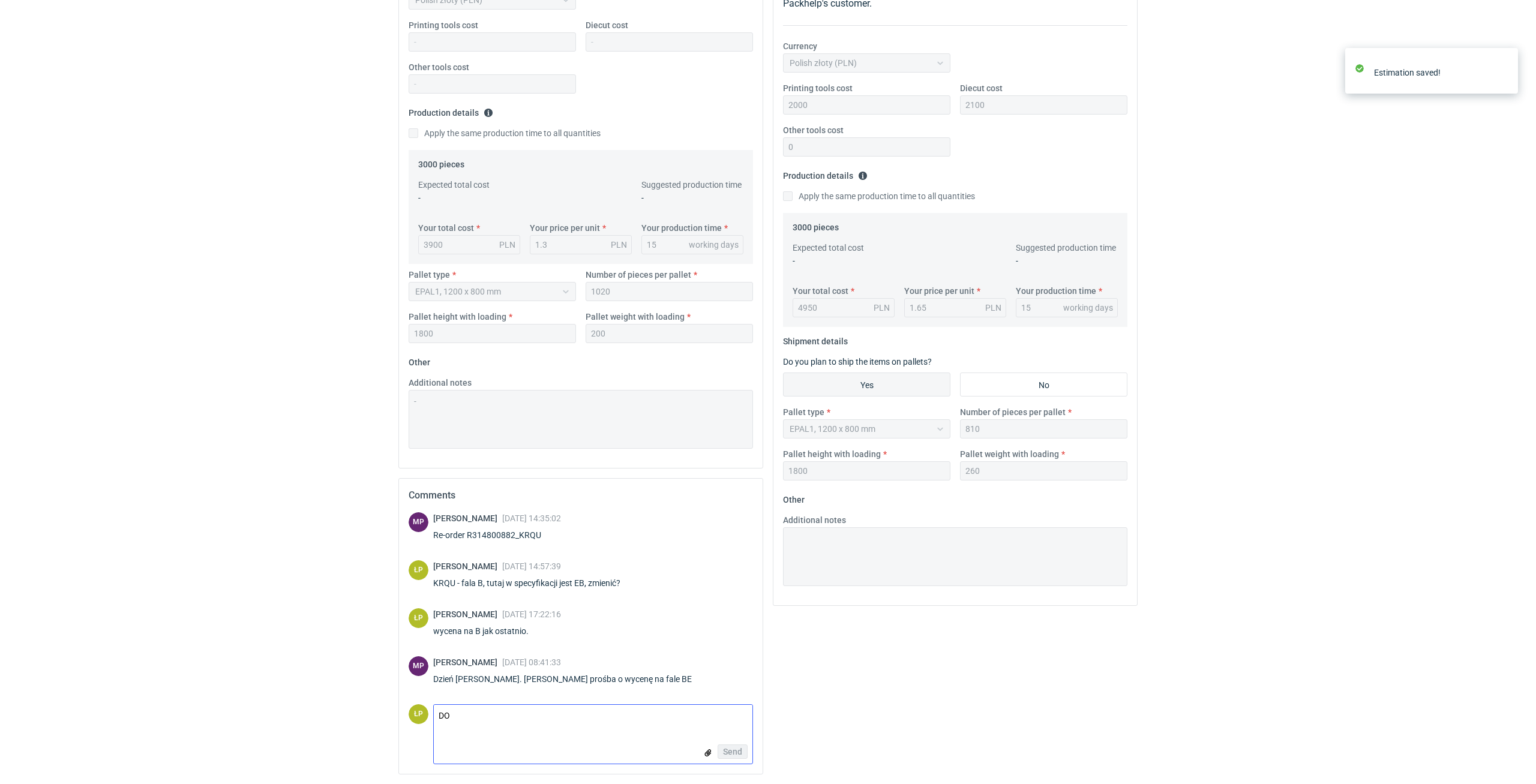
type textarea "DOD"
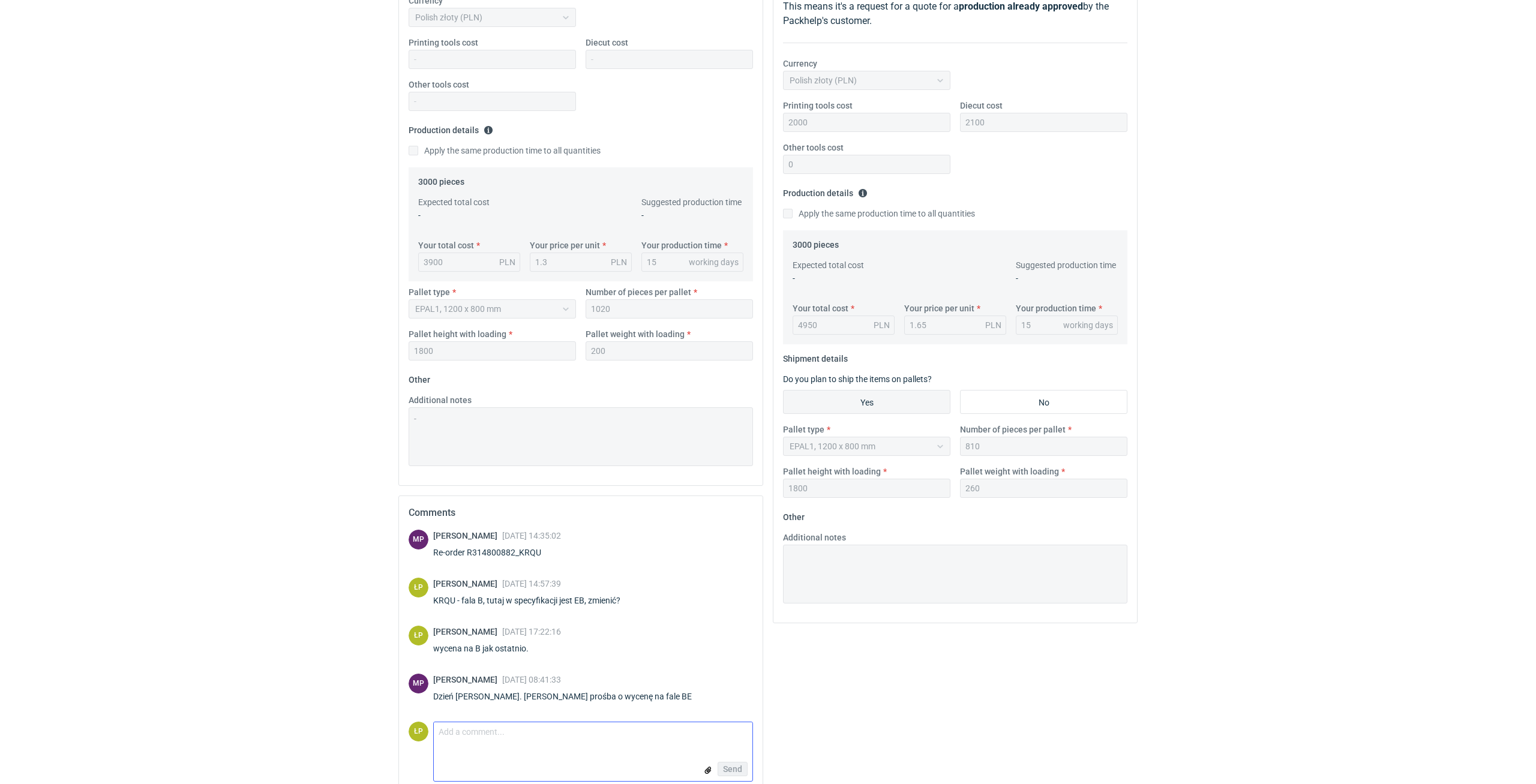
click at [618, 728] on textarea "Comment message" at bounding box center [593, 735] width 319 height 25
type textarea "Dodana - nowe narzędzia."
click at [734, 768] on span "Send" at bounding box center [732, 769] width 19 height 9
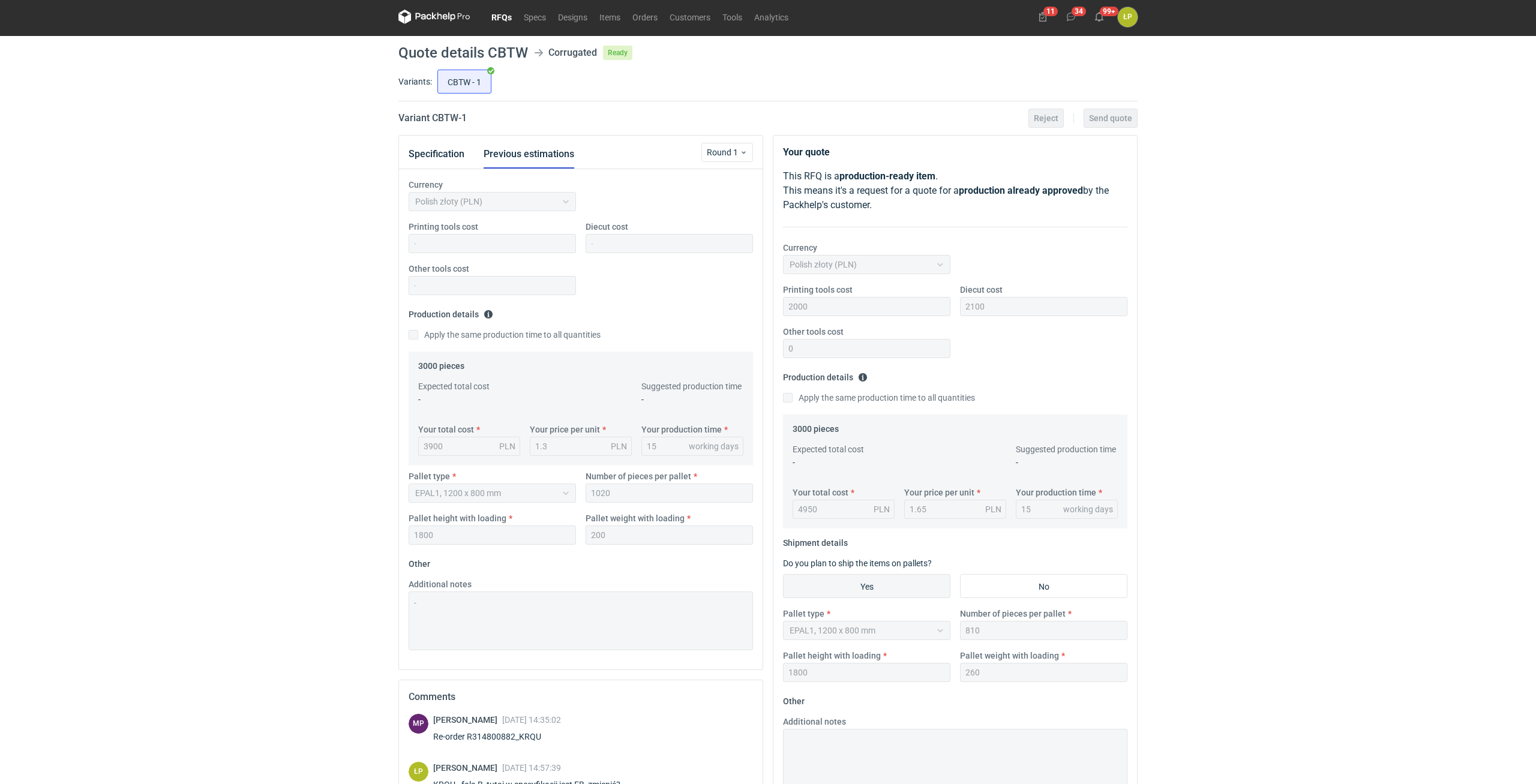
scroll to position [0, 0]
